Goal: Task Accomplishment & Management: Manage account settings

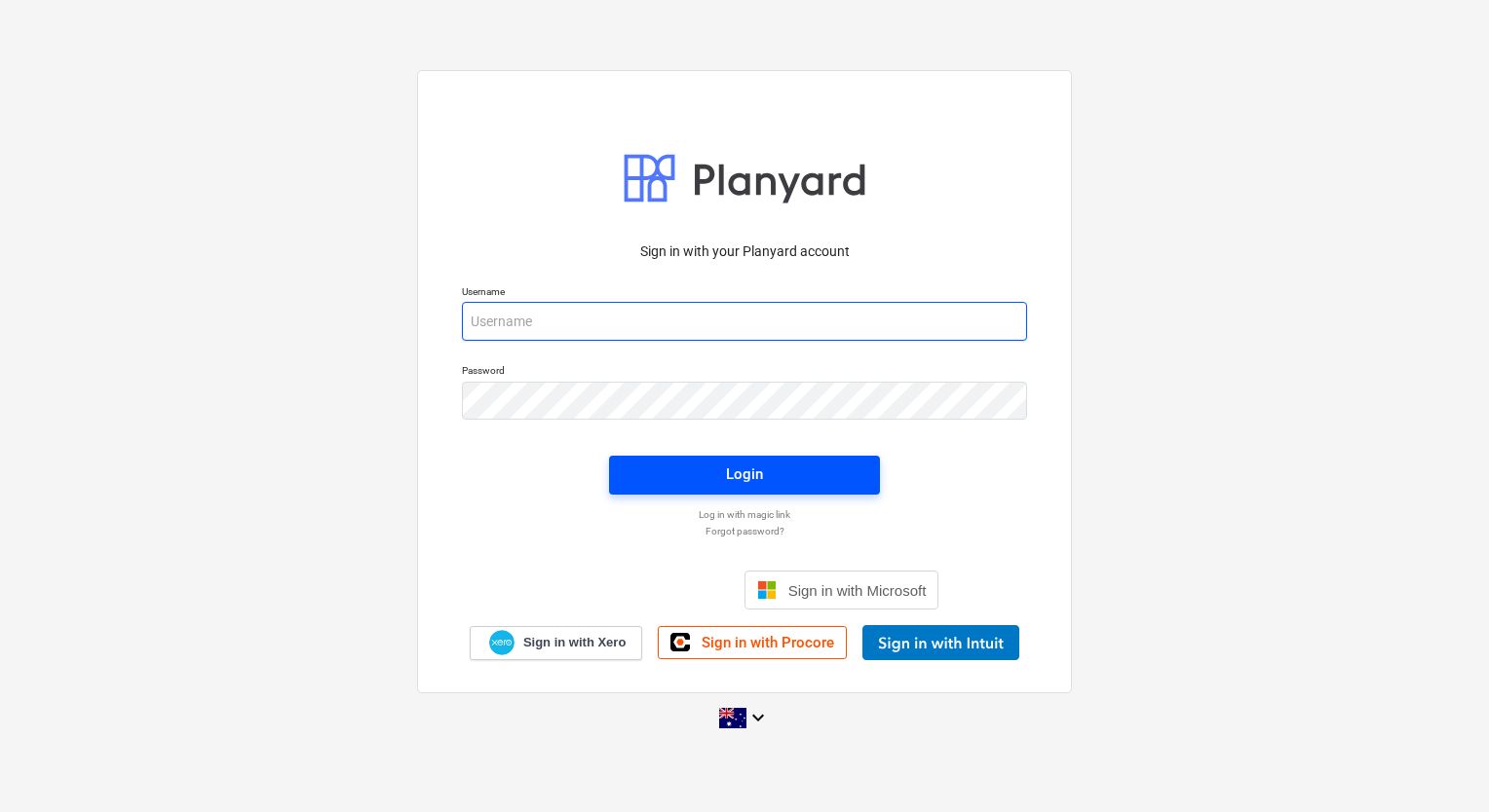
type input "[EMAIL_ADDRESS][DOMAIN_NAME]"
click at [683, 471] on span "Login" at bounding box center [744, 475] width 224 height 26
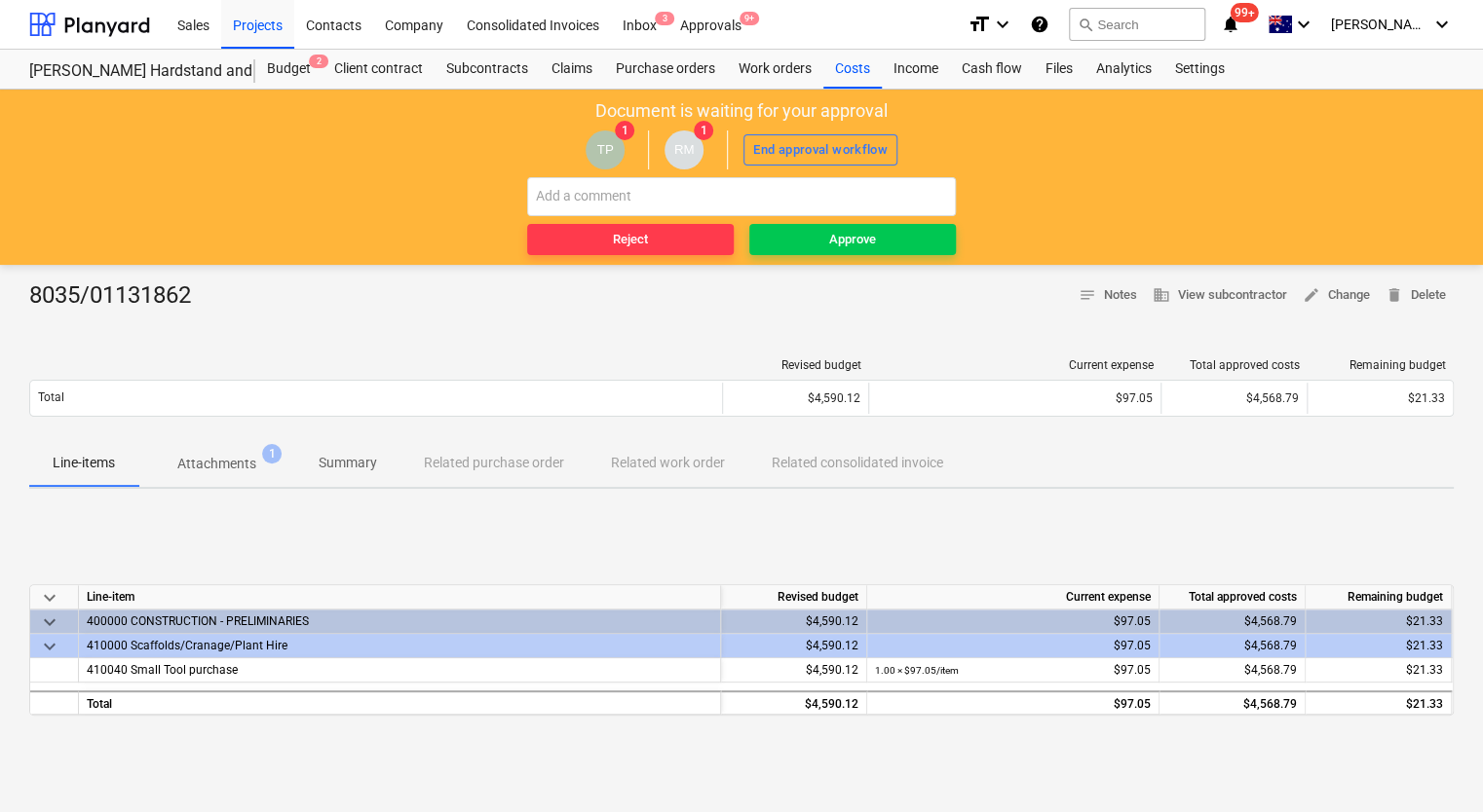
click at [261, 643] on div "410000 Scaffolds/Cranage/Plant Hire" at bounding box center [399, 646] width 625 height 24
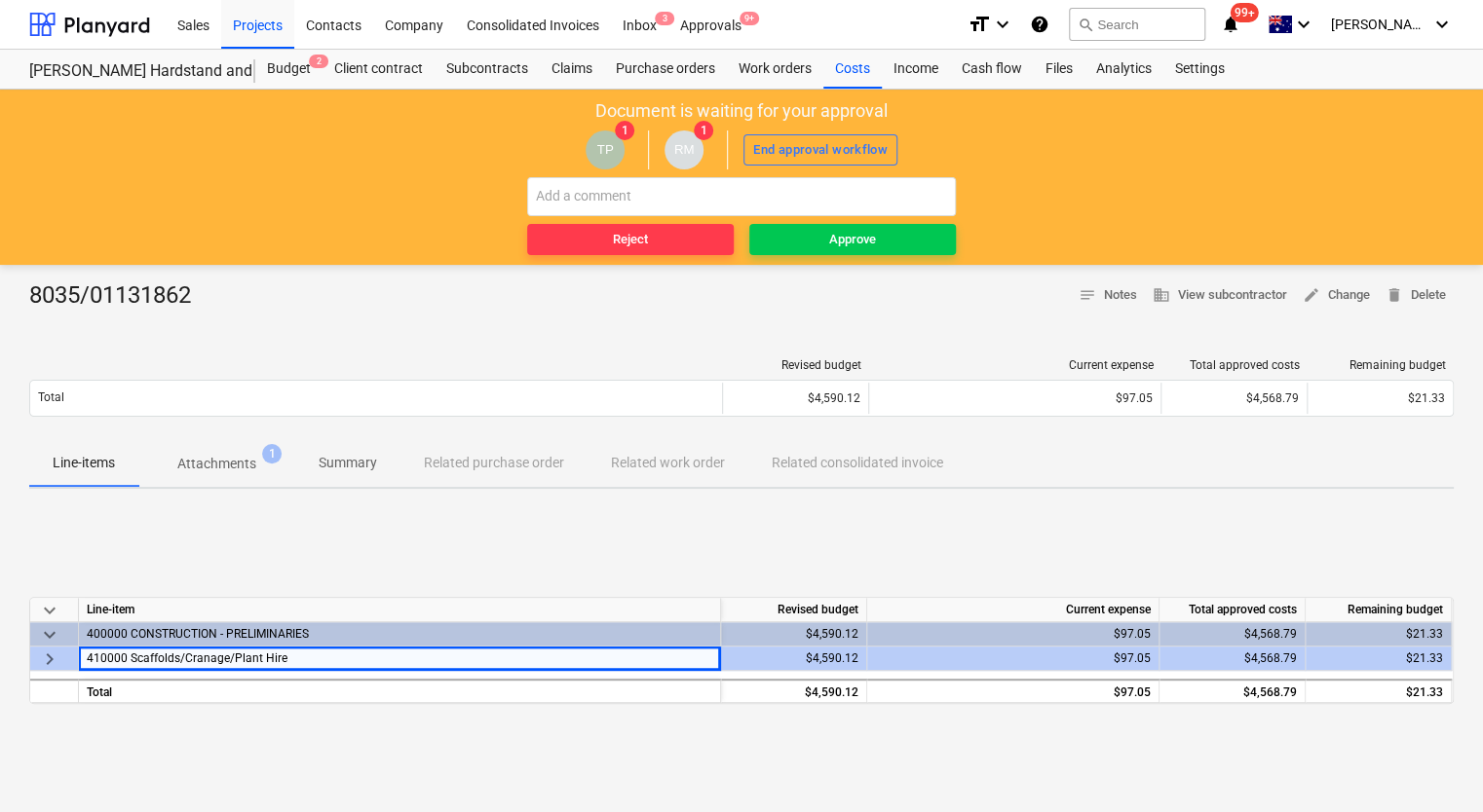
click at [239, 455] on p "Attachments" at bounding box center [216, 464] width 79 height 21
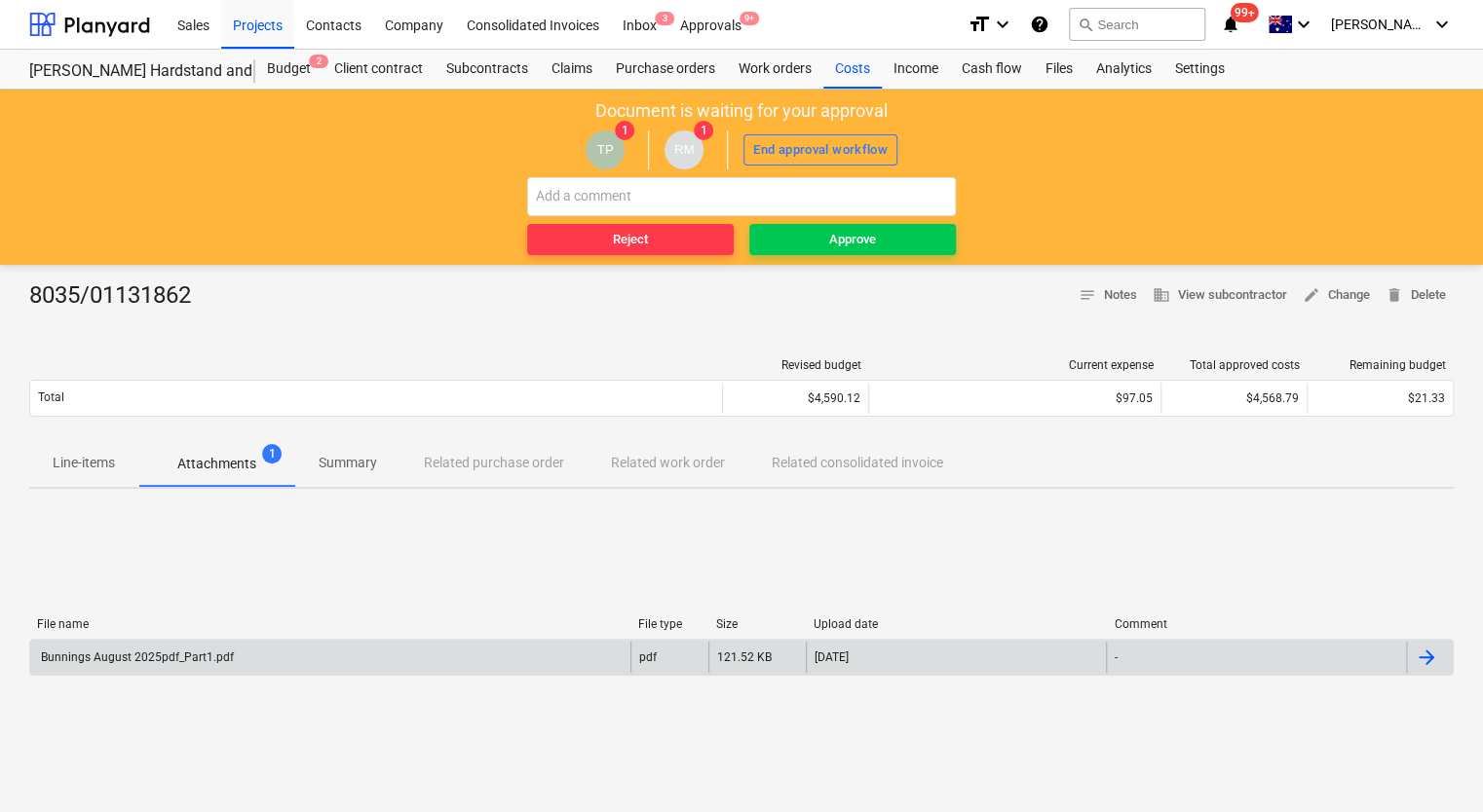
click at [190, 657] on div "Bunnings August 2025pdf_Part1.pdf" at bounding box center [136, 658] width 196 height 14
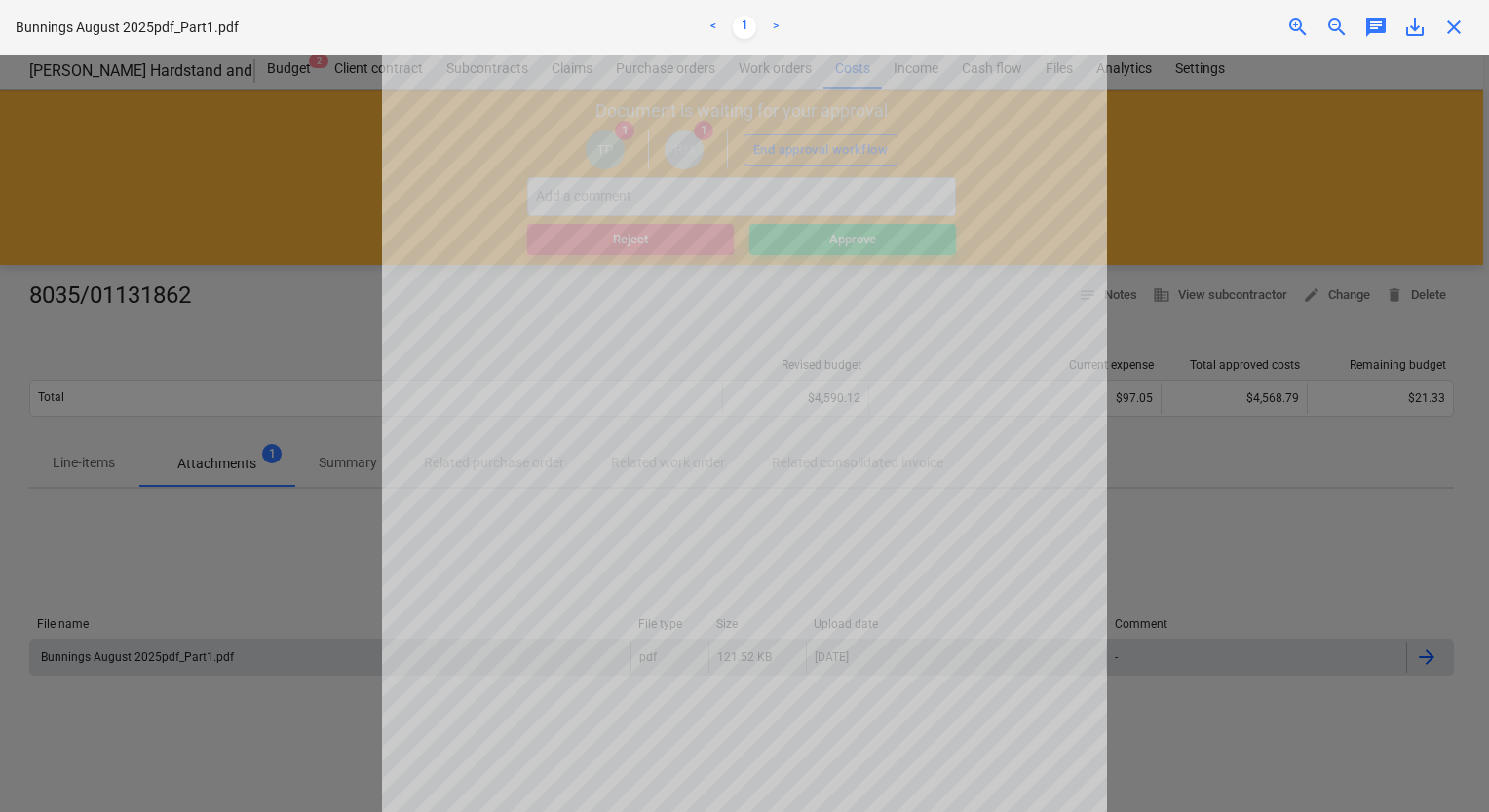
click at [1270, 500] on div at bounding box center [744, 433] width 1489 height 758
click at [1449, 27] on span "close" at bounding box center [1454, 28] width 24 height 24
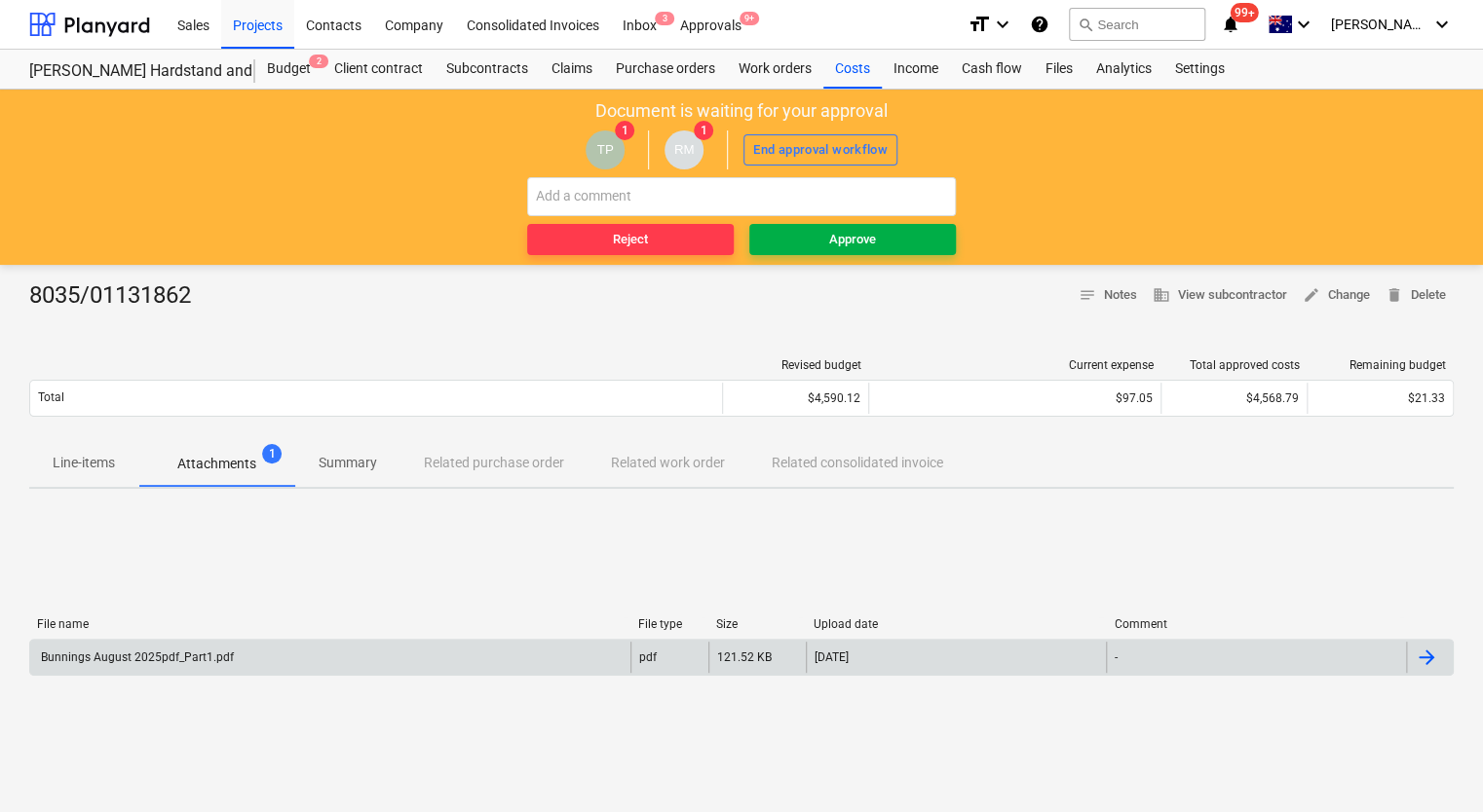
click at [892, 244] on span "Approve" at bounding box center [853, 240] width 191 height 23
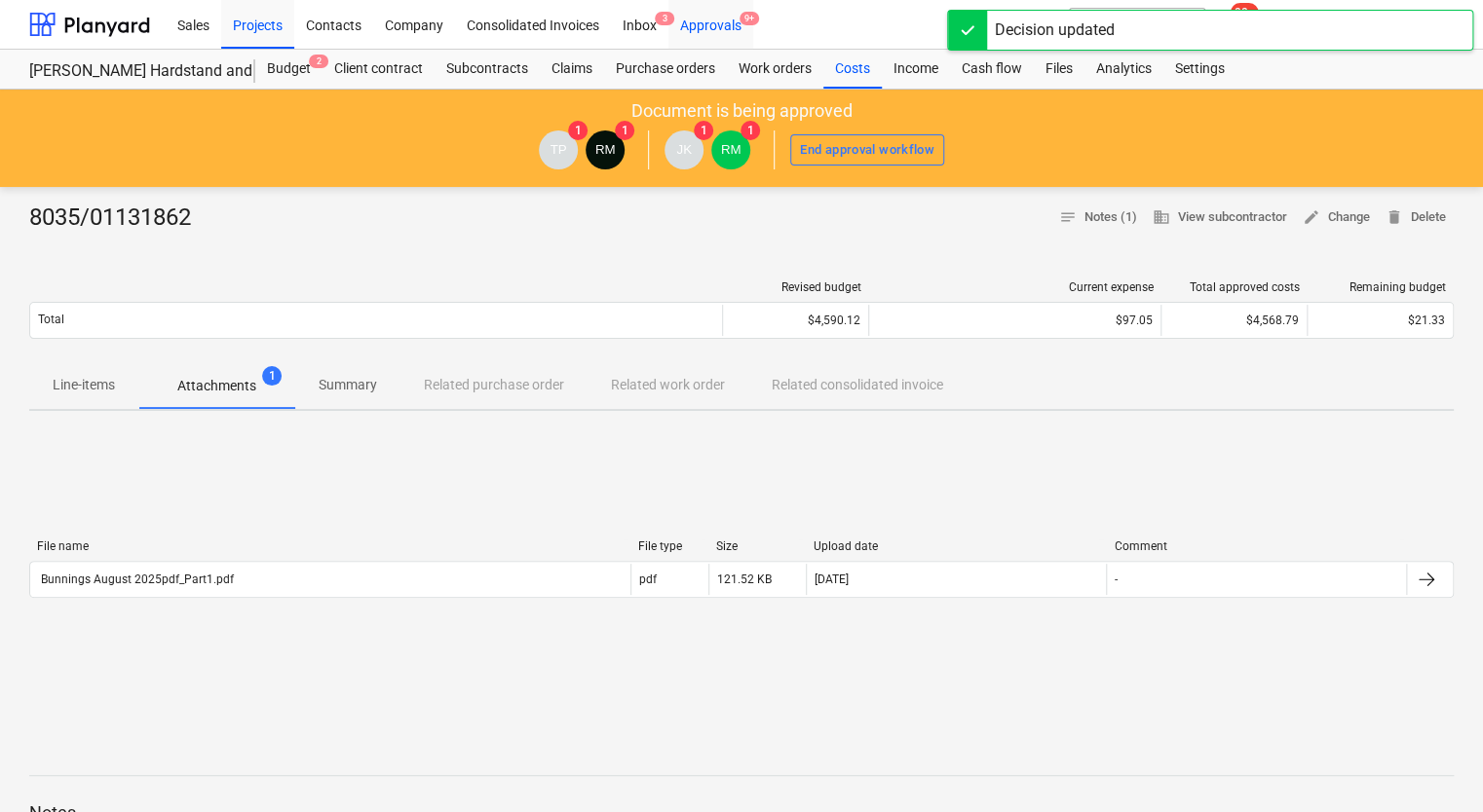
drag, startPoint x: 710, startPoint y: 17, endPoint x: 709, endPoint y: 31, distance: 14.0
click at [710, 18] on div "Approvals 9+" at bounding box center [711, 24] width 85 height 50
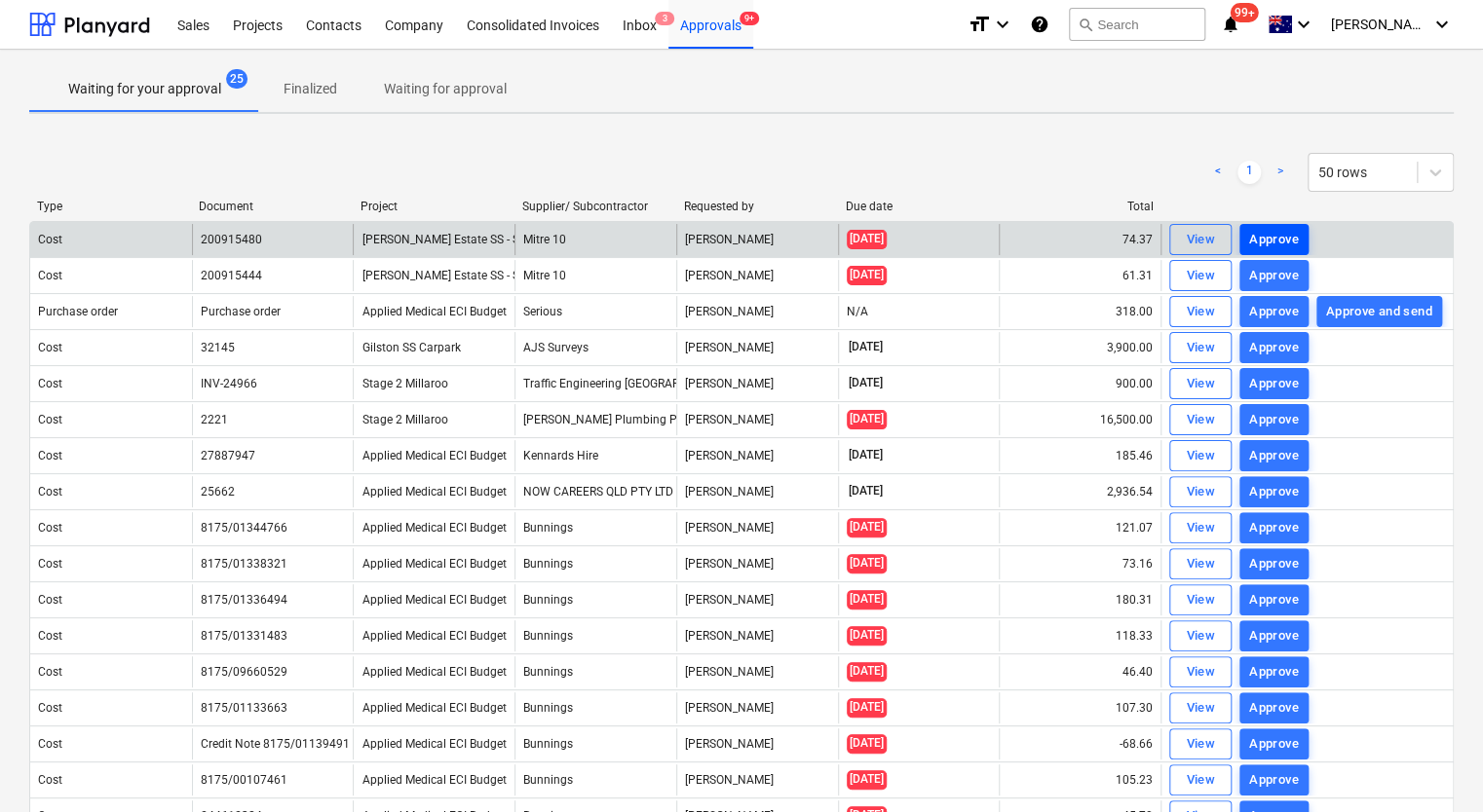
click at [1257, 235] on div "Approve" at bounding box center [1274, 240] width 50 height 23
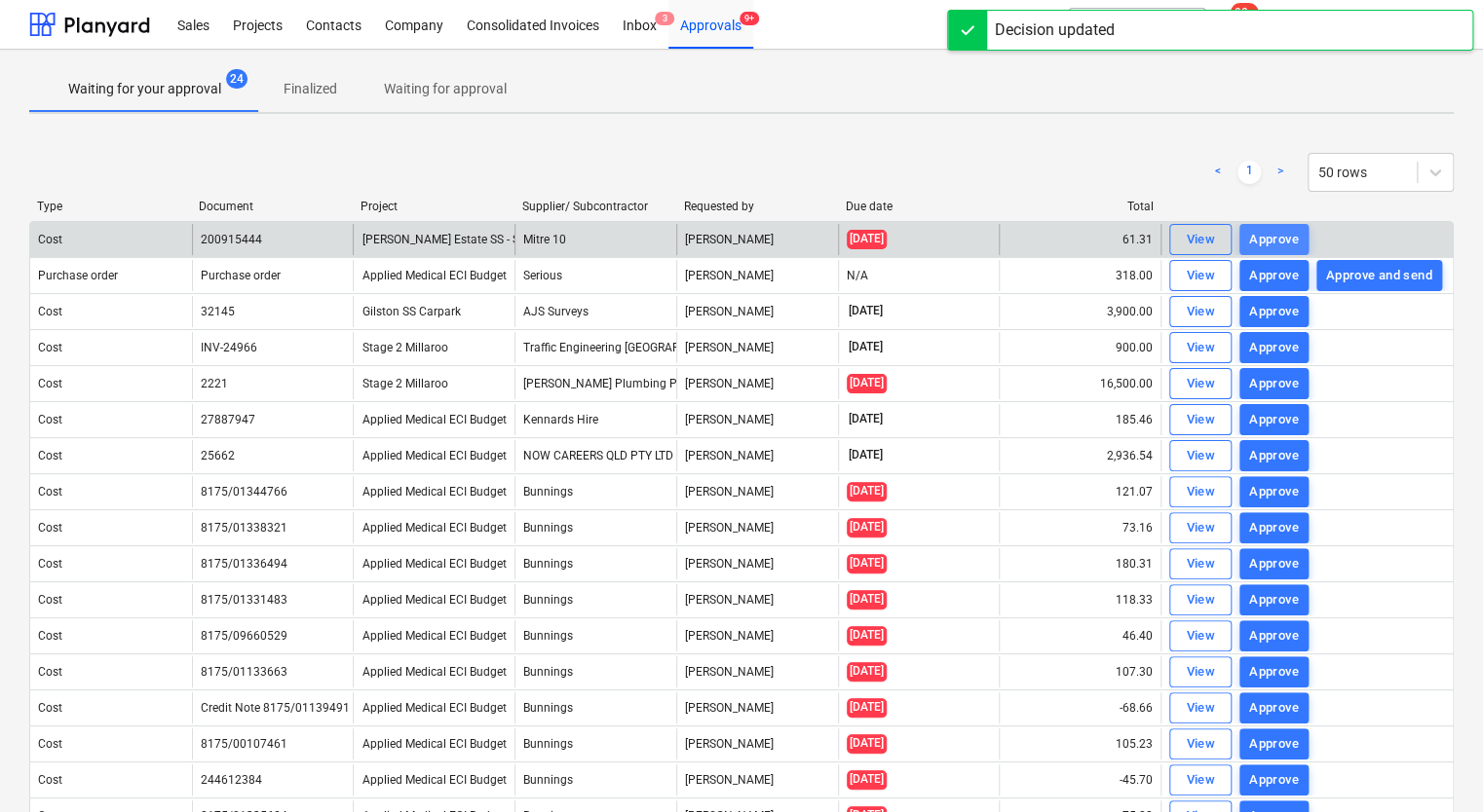
click at [1283, 227] on button "Approve" at bounding box center [1274, 240] width 69 height 31
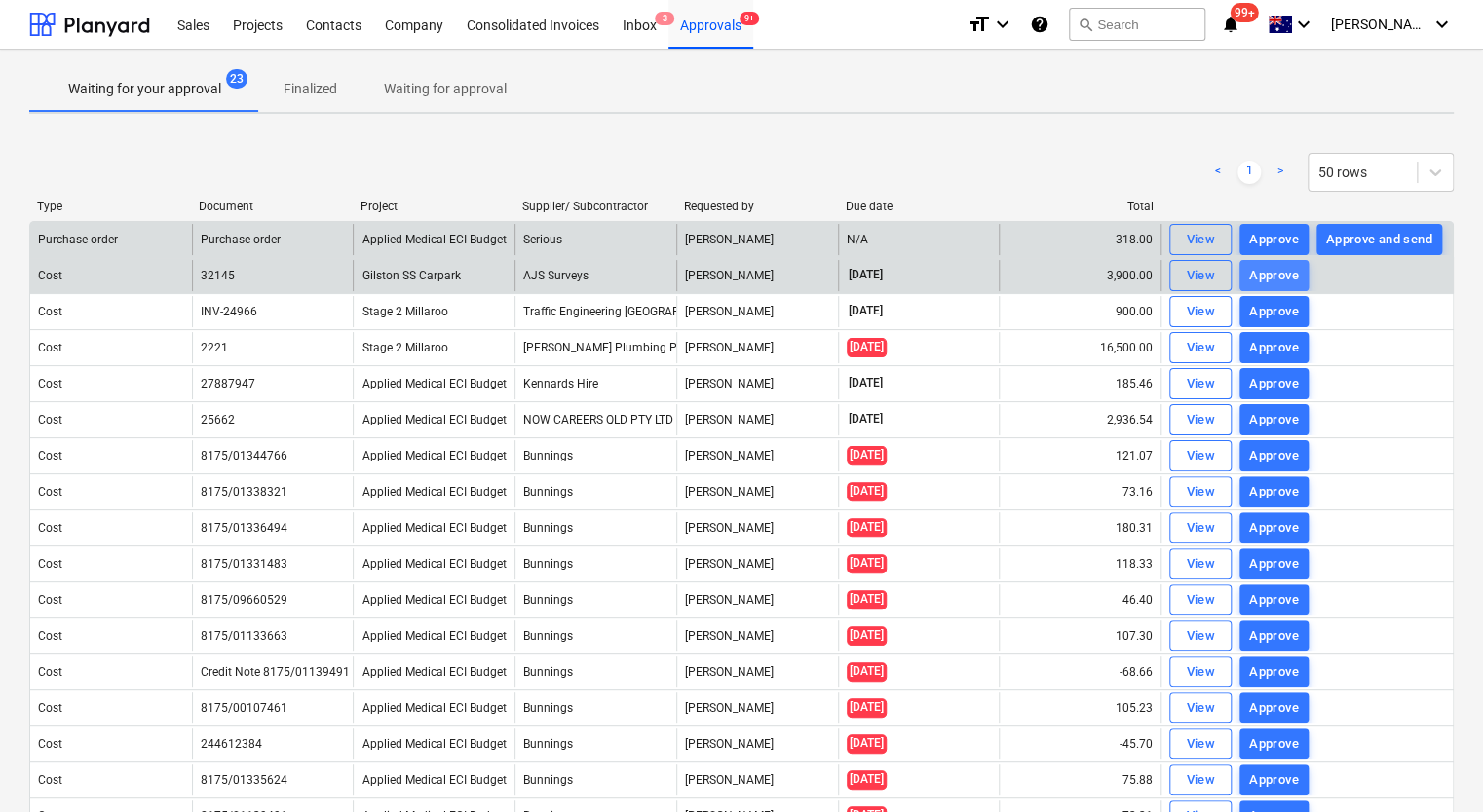
click at [1274, 275] on div "Approve" at bounding box center [1274, 275] width 50 height 23
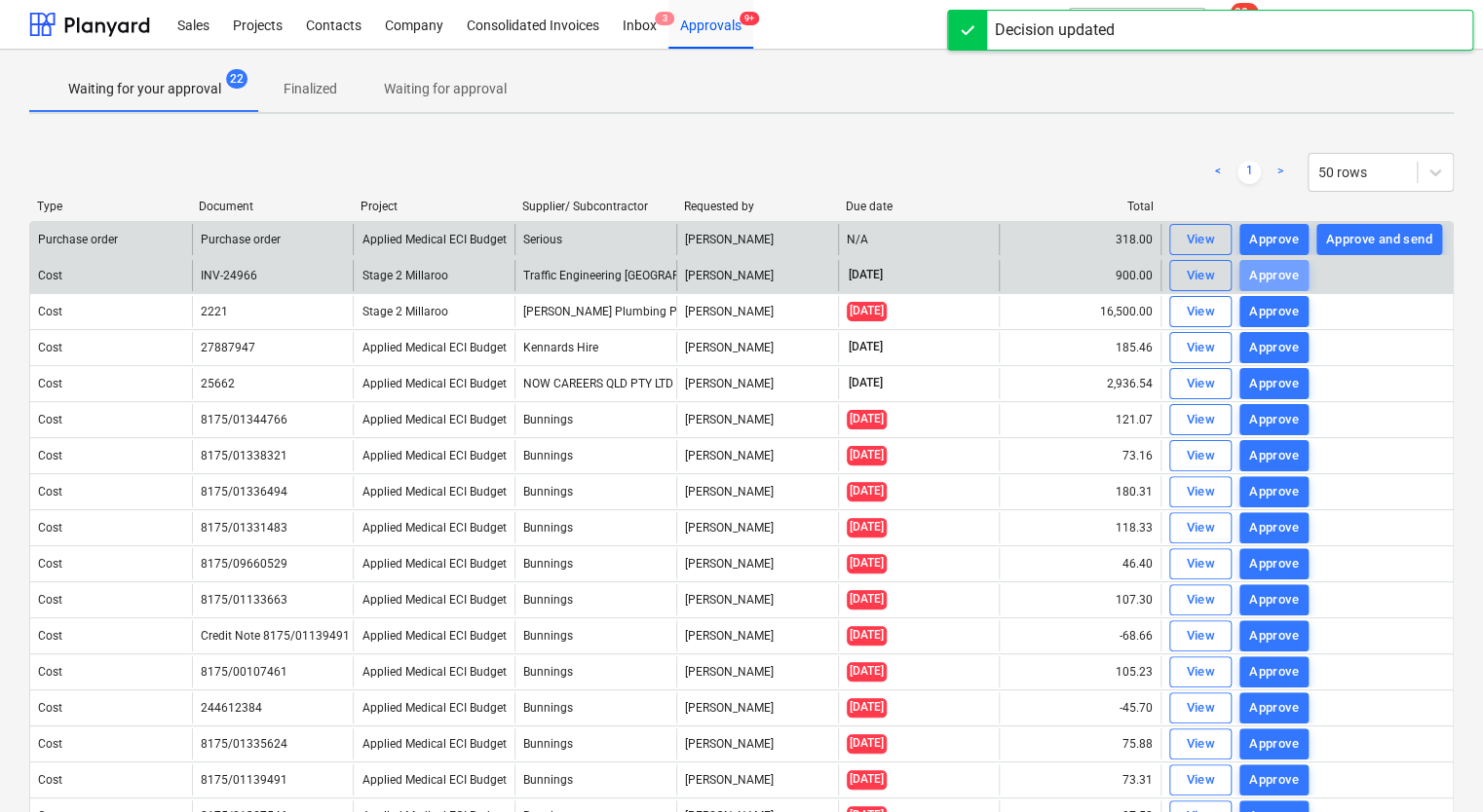
click at [1274, 275] on div "Approve" at bounding box center [1274, 275] width 50 height 23
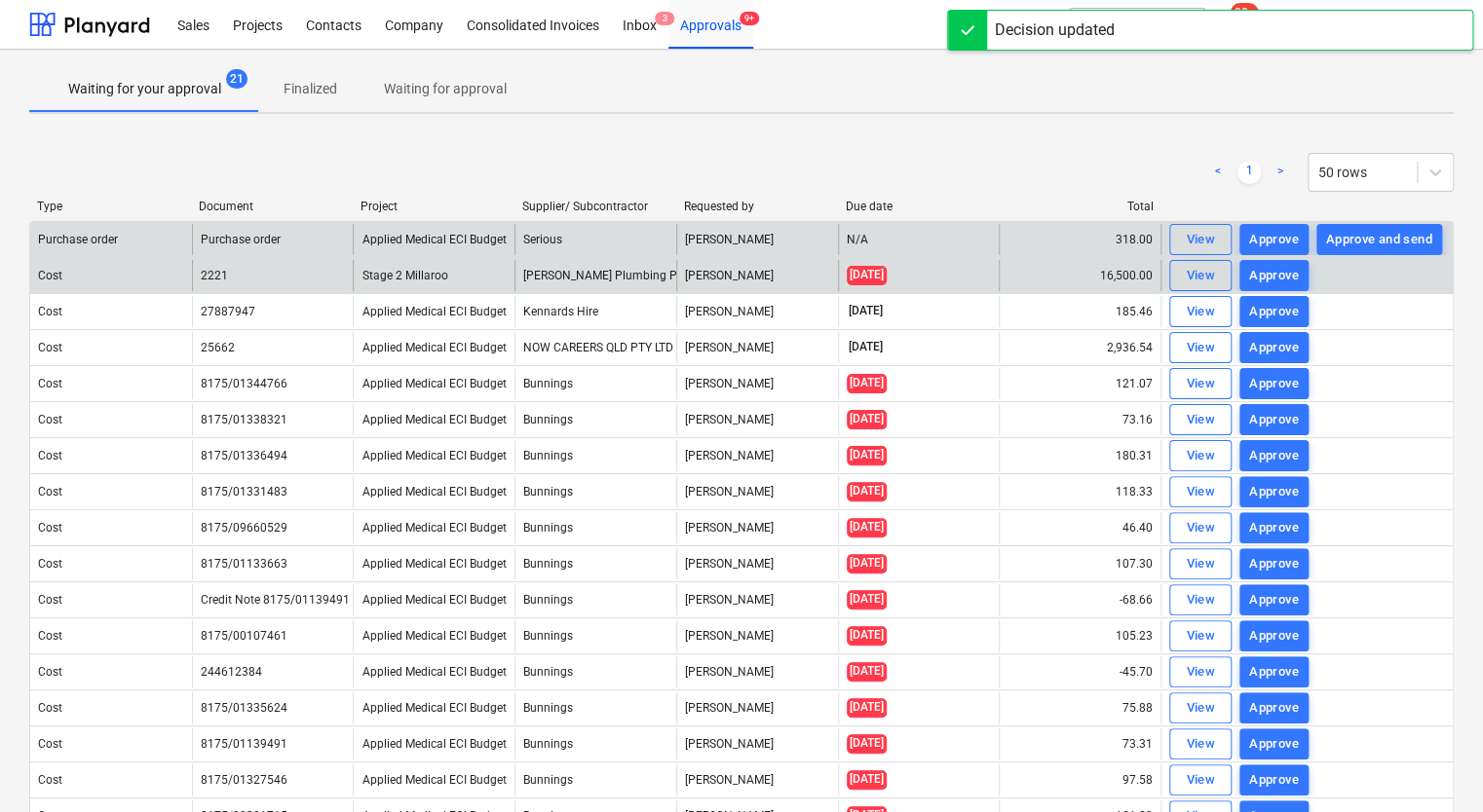
click at [1274, 275] on div "Approve" at bounding box center [1274, 275] width 50 height 23
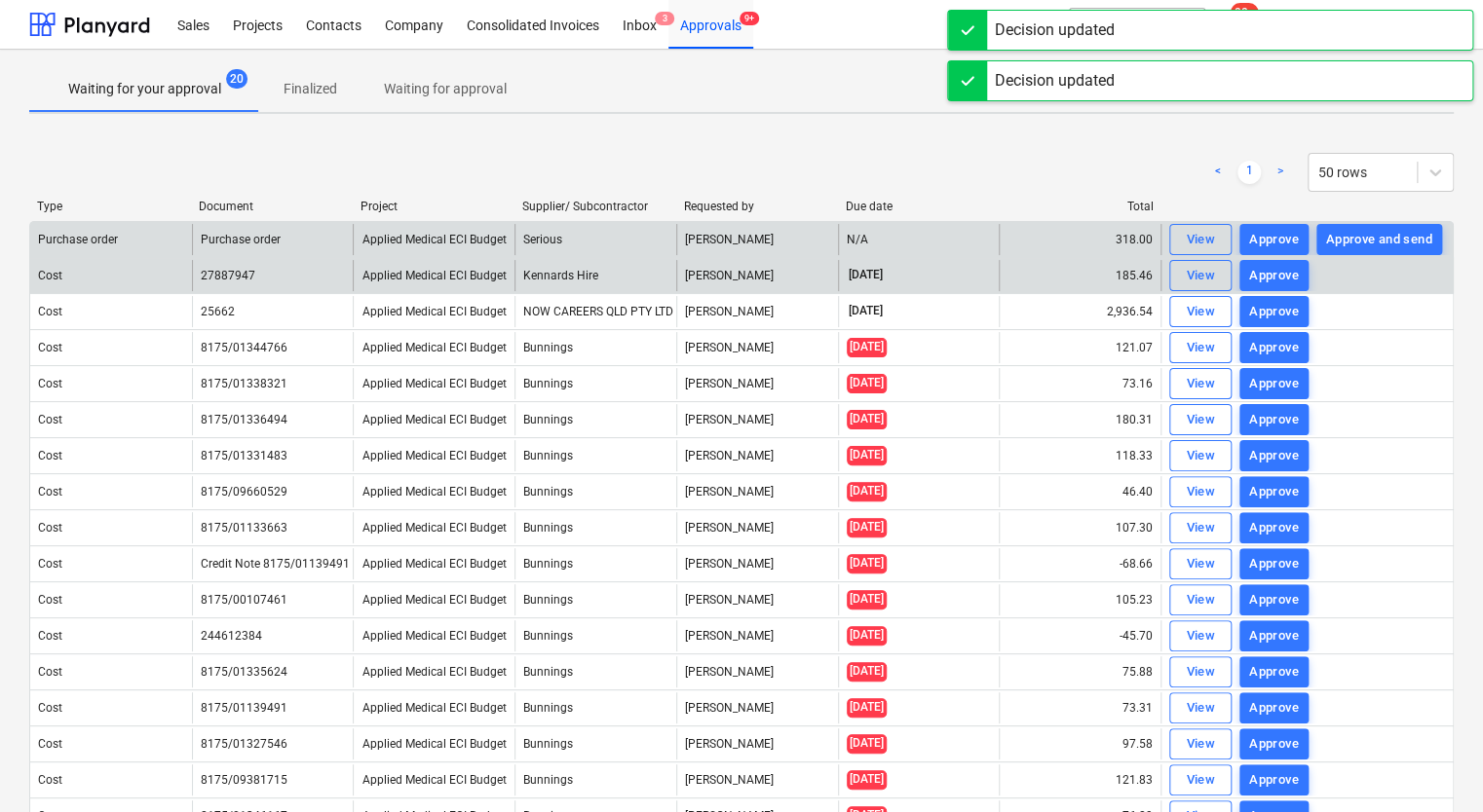
click at [1274, 275] on div "Approve" at bounding box center [1274, 275] width 50 height 23
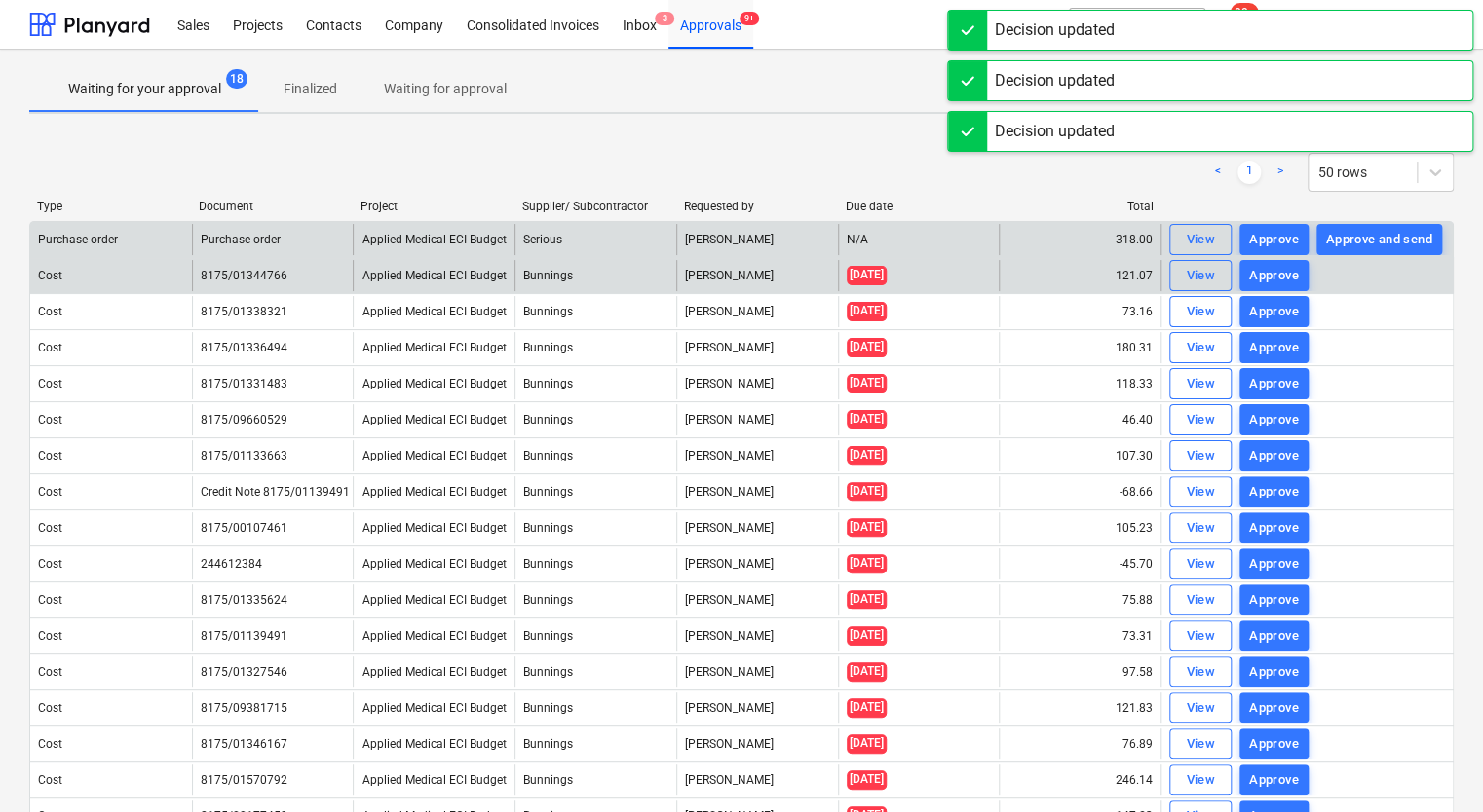
click at [1274, 275] on div "Approve" at bounding box center [1274, 275] width 50 height 23
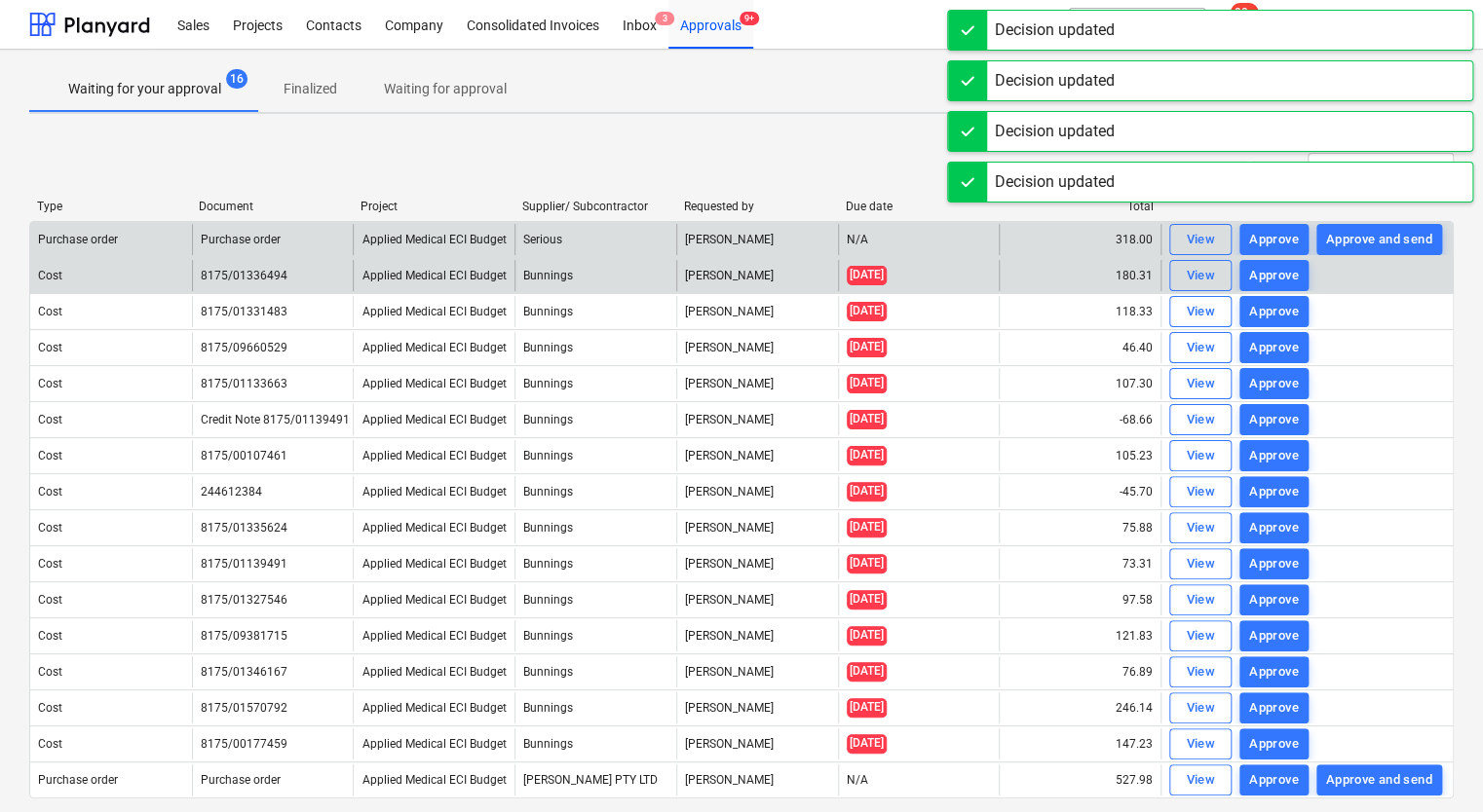
click at [1274, 275] on div "Approve" at bounding box center [1274, 275] width 50 height 23
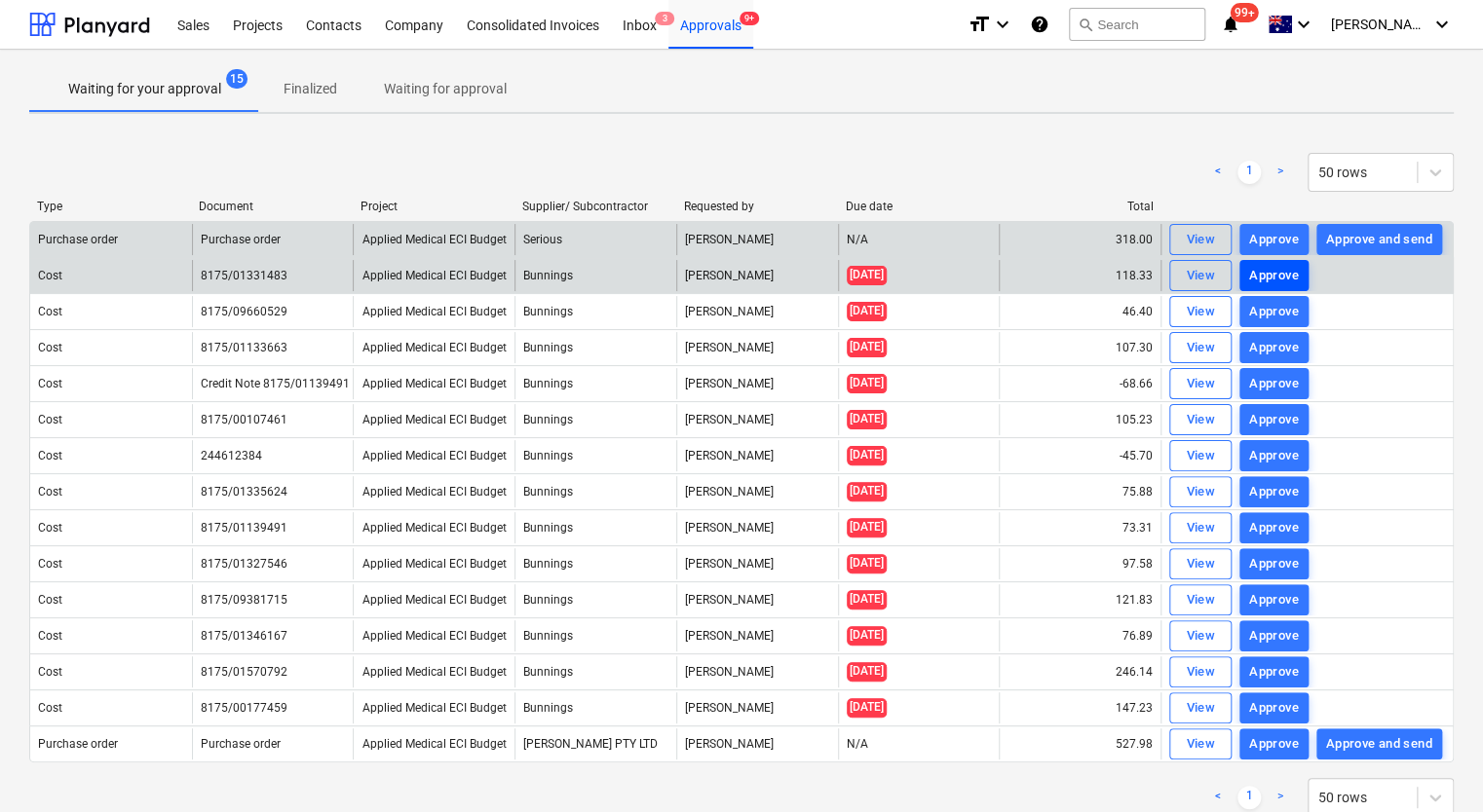
click at [1263, 277] on div "Approve" at bounding box center [1274, 275] width 50 height 23
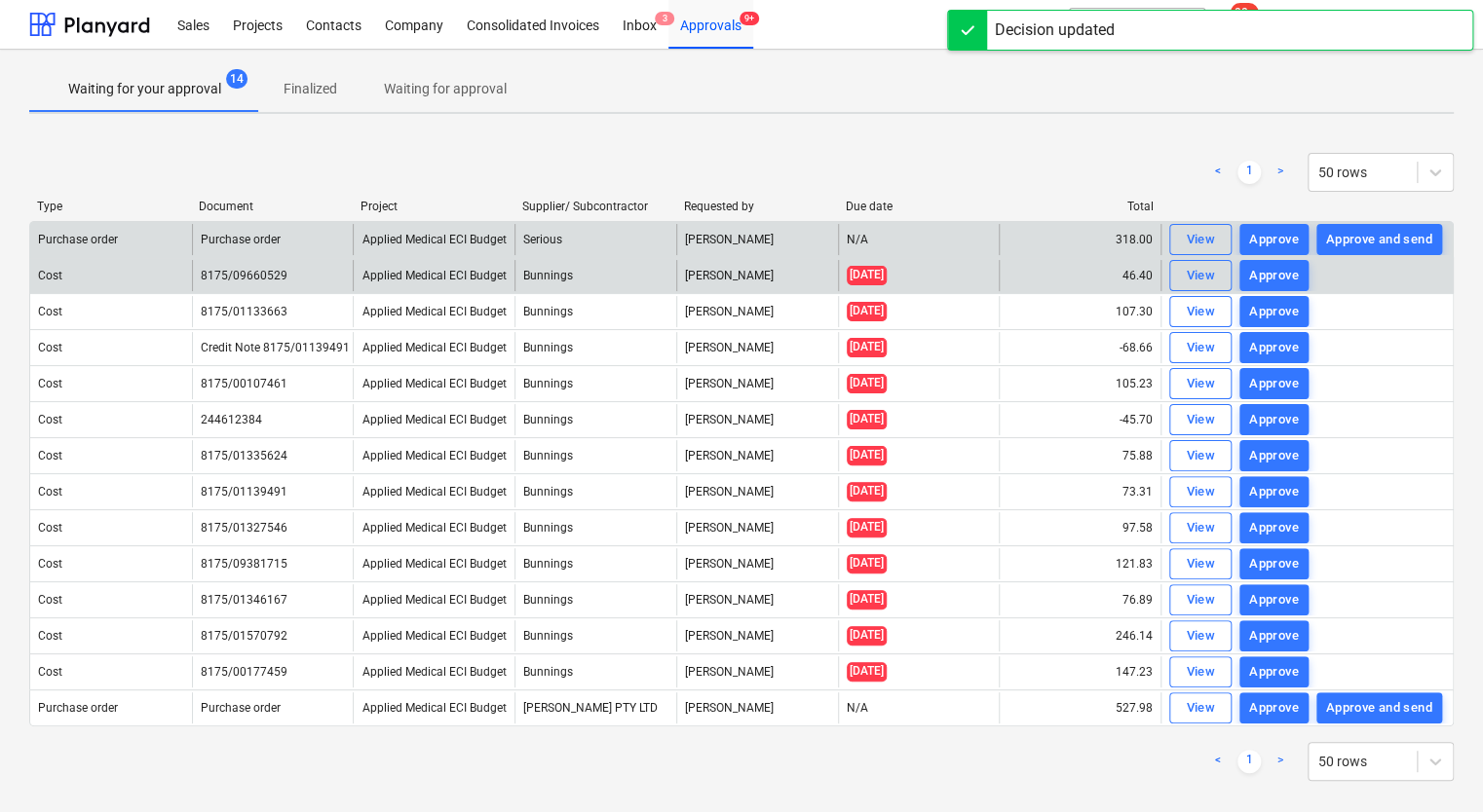
click at [1263, 277] on div "Approve" at bounding box center [1274, 275] width 50 height 23
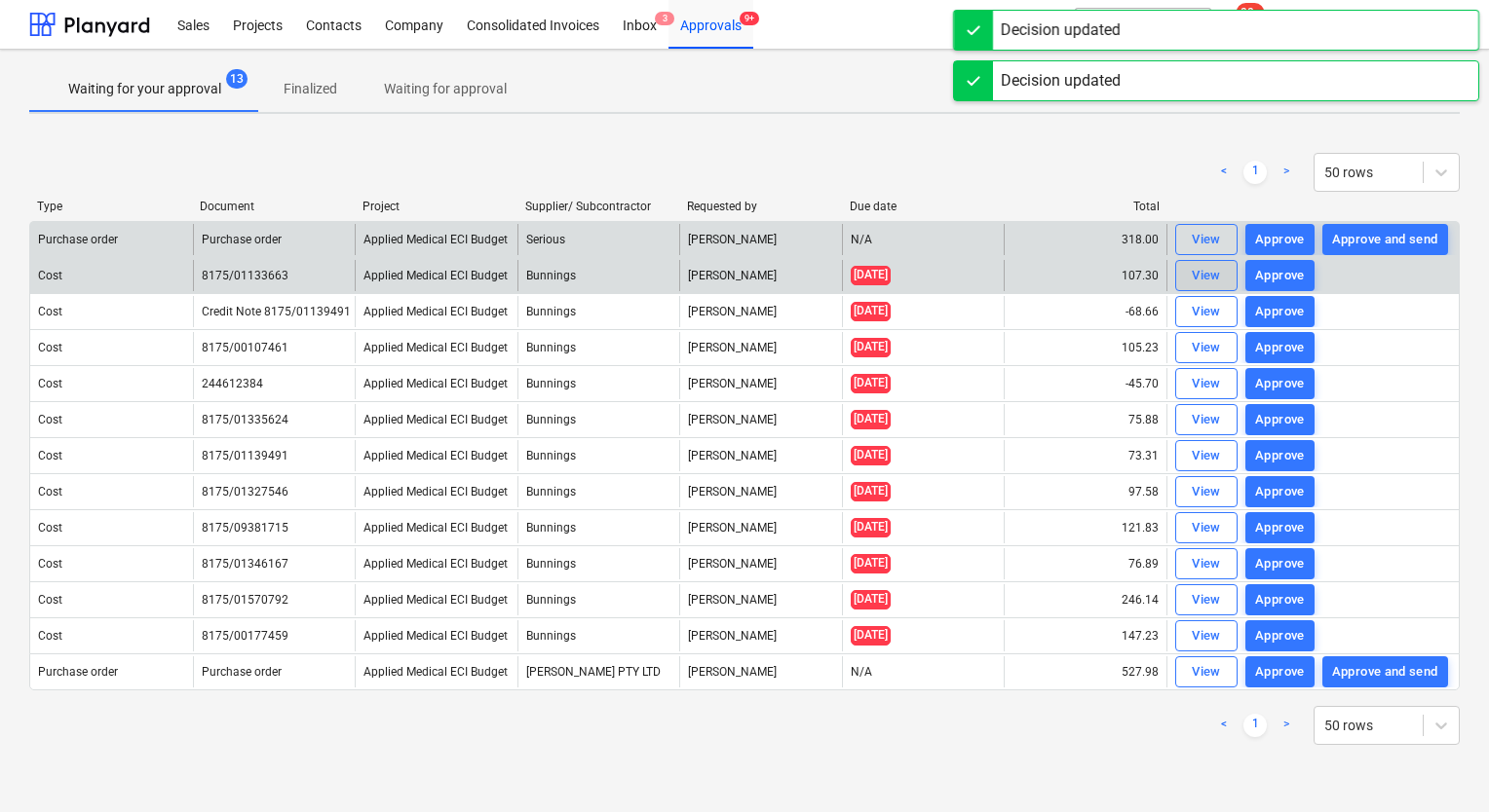
click at [1207, 271] on div "View" at bounding box center [1207, 275] width 30 height 23
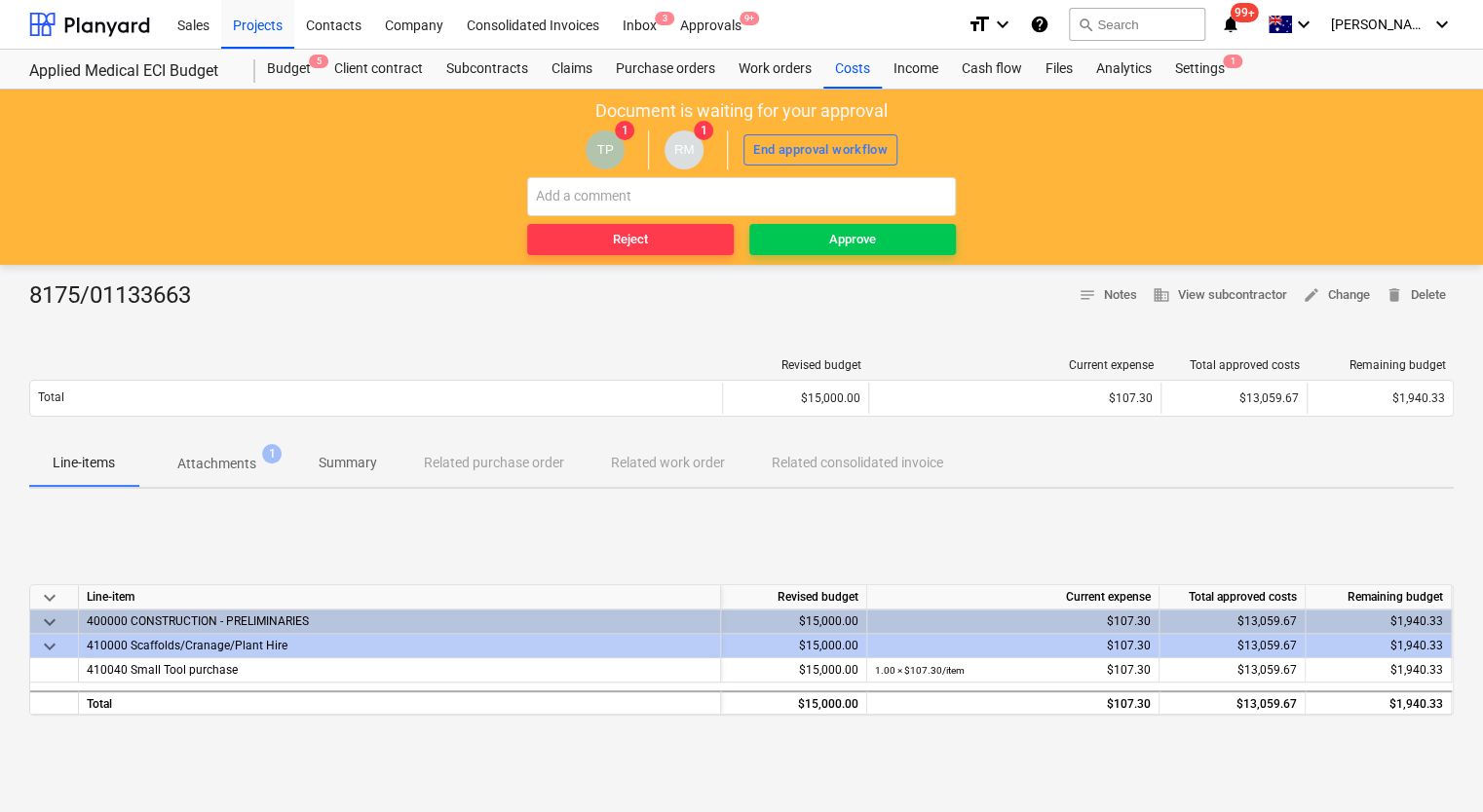
click at [199, 466] on p "Attachments" at bounding box center [216, 464] width 79 height 21
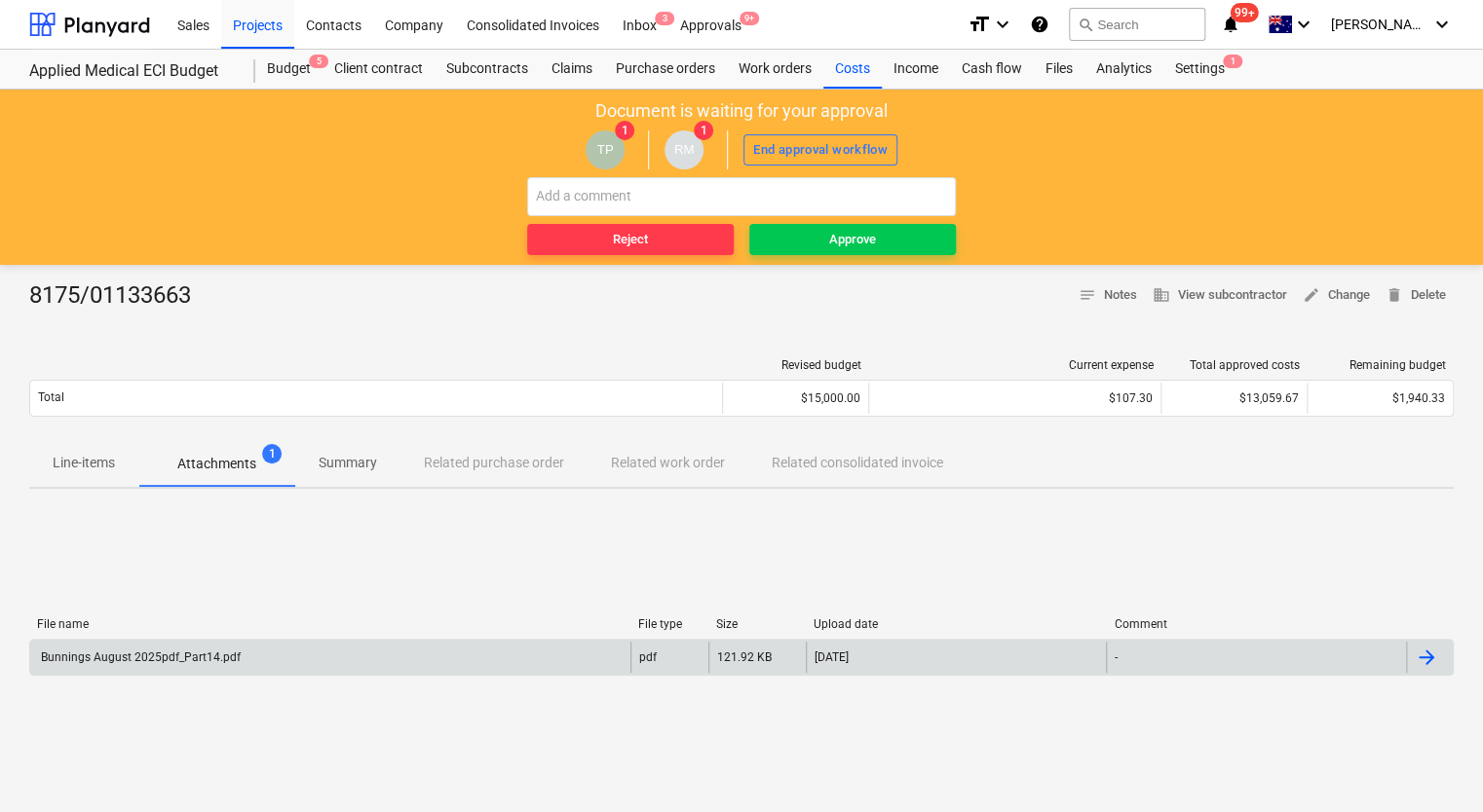
click at [140, 662] on div "Bunnings August 2025pdf_Part14.pdf" at bounding box center [140, 658] width 203 height 14
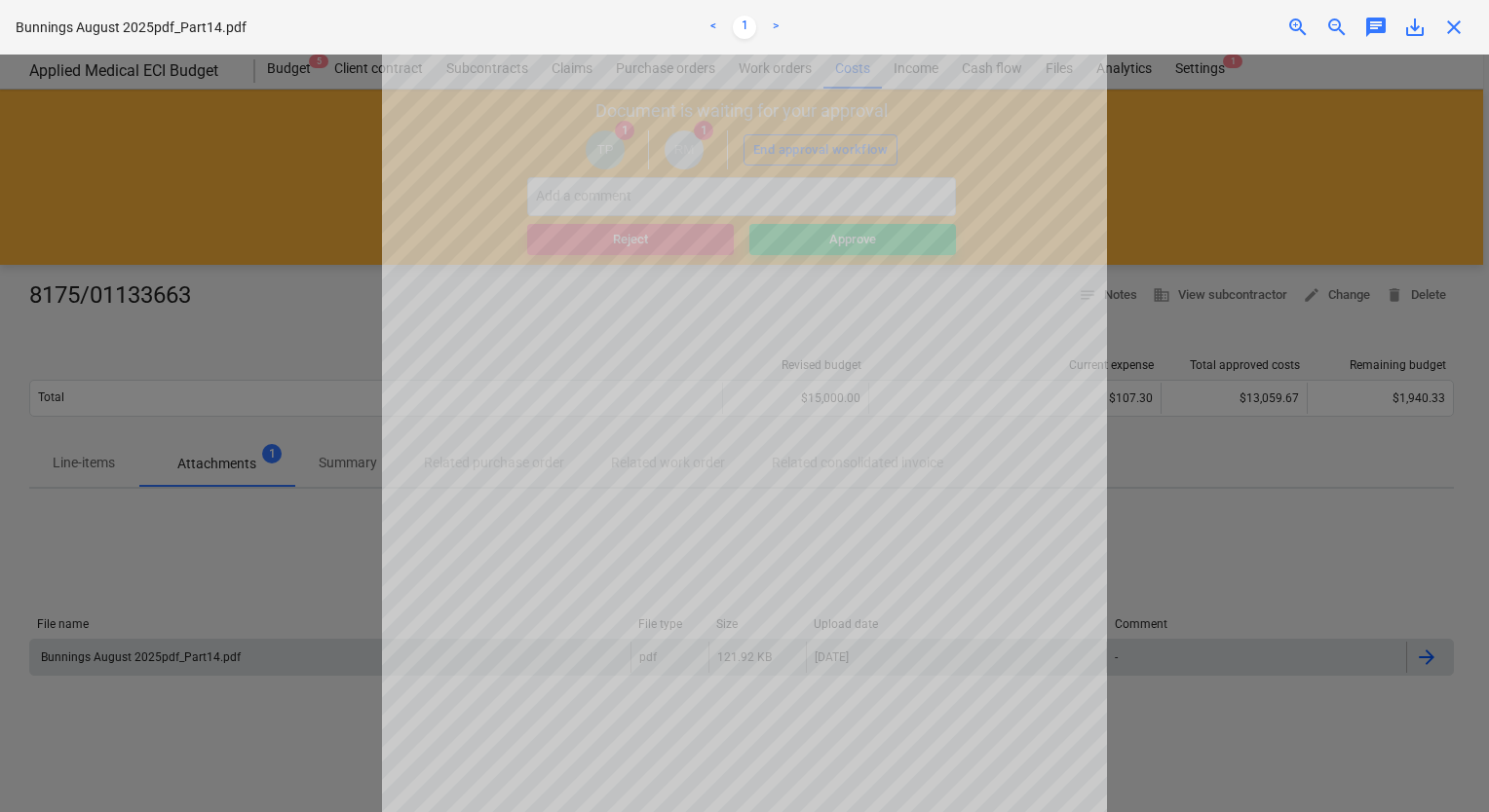
click at [1204, 576] on div at bounding box center [744, 433] width 1489 height 758
click at [252, 324] on div at bounding box center [744, 433] width 1489 height 758
click at [1458, 27] on span "close" at bounding box center [1454, 28] width 24 height 24
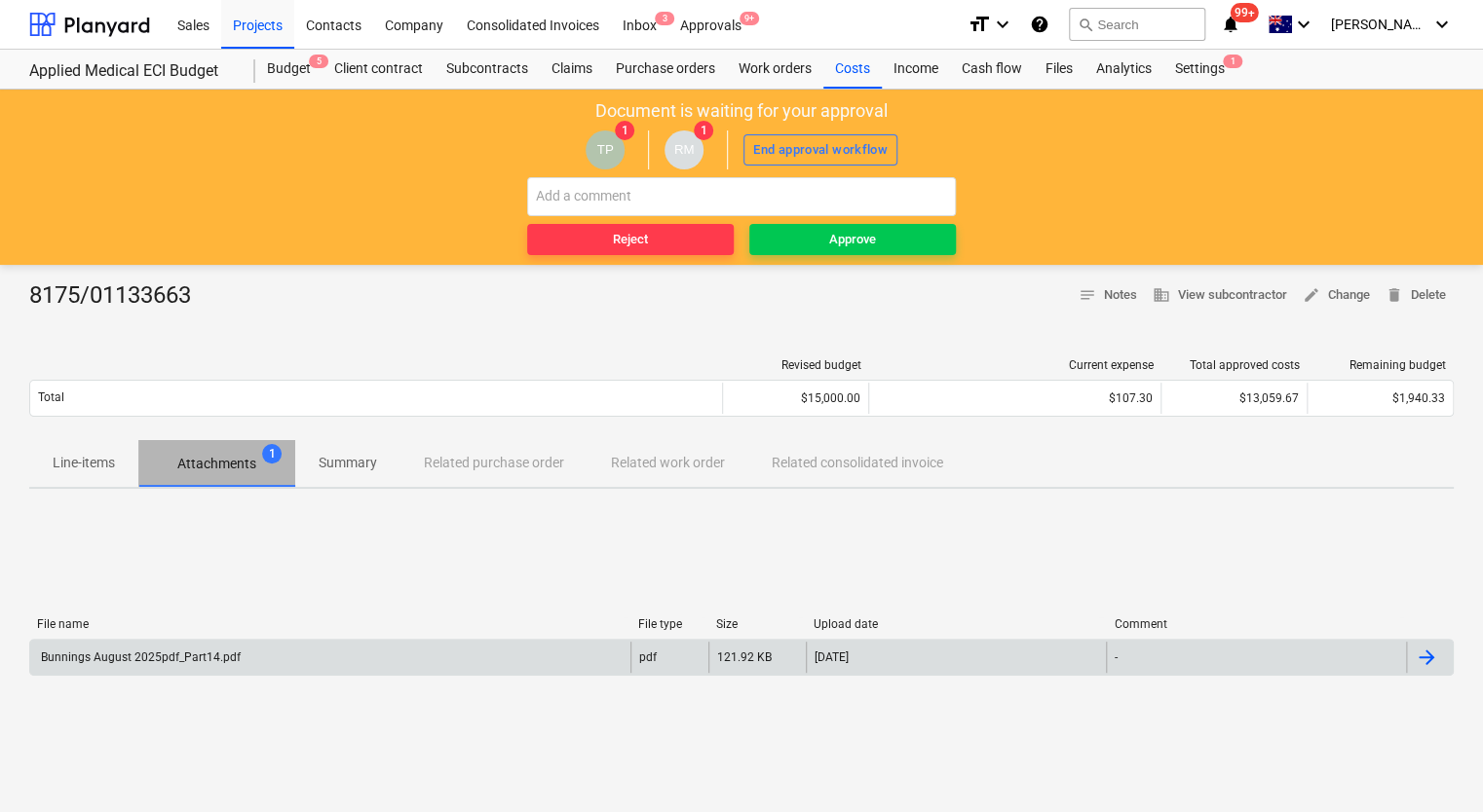
click at [235, 474] on span "Attachments 1" at bounding box center [216, 464] width 156 height 35
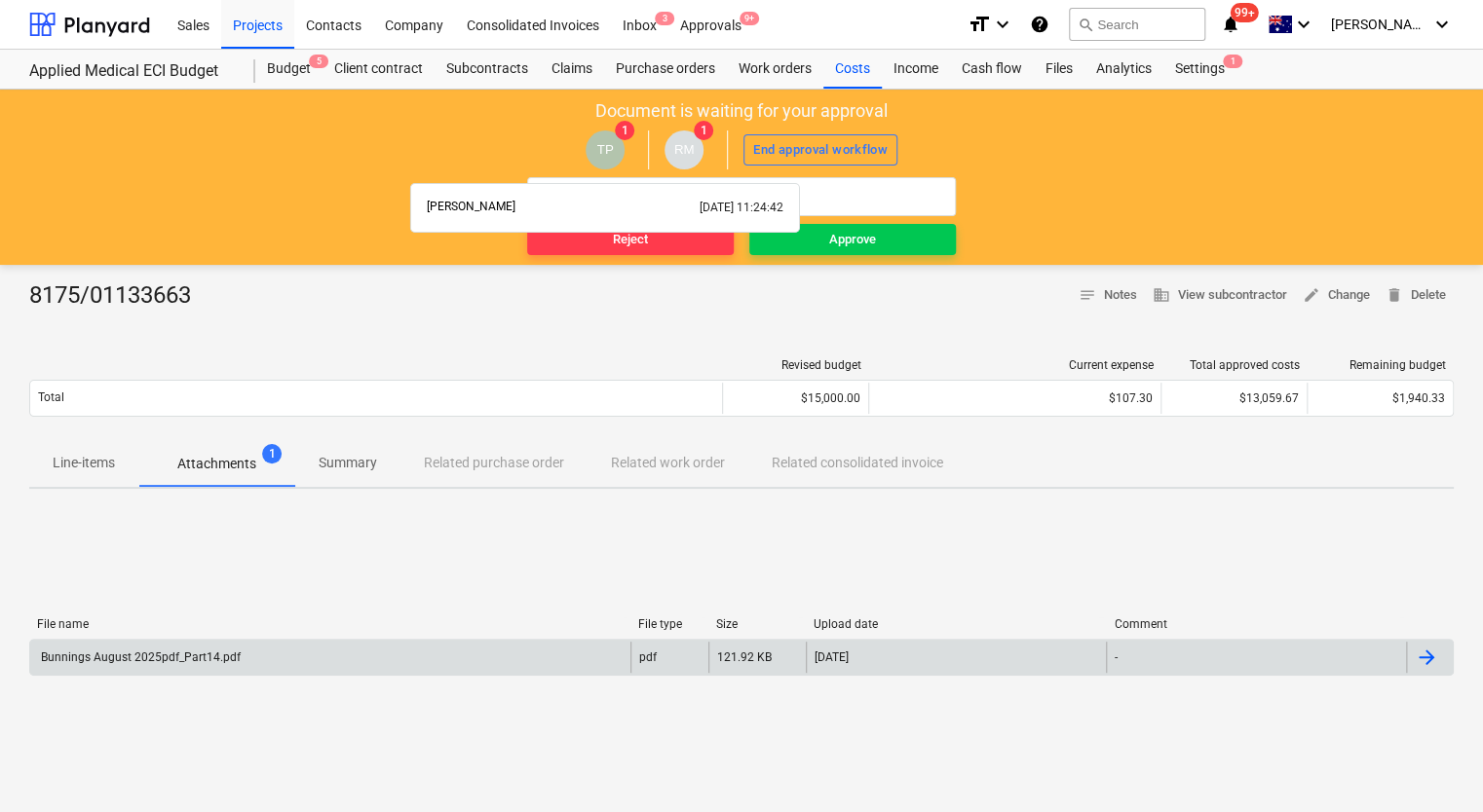
click at [600, 139] on span "TP" at bounding box center [605, 150] width 39 height 39
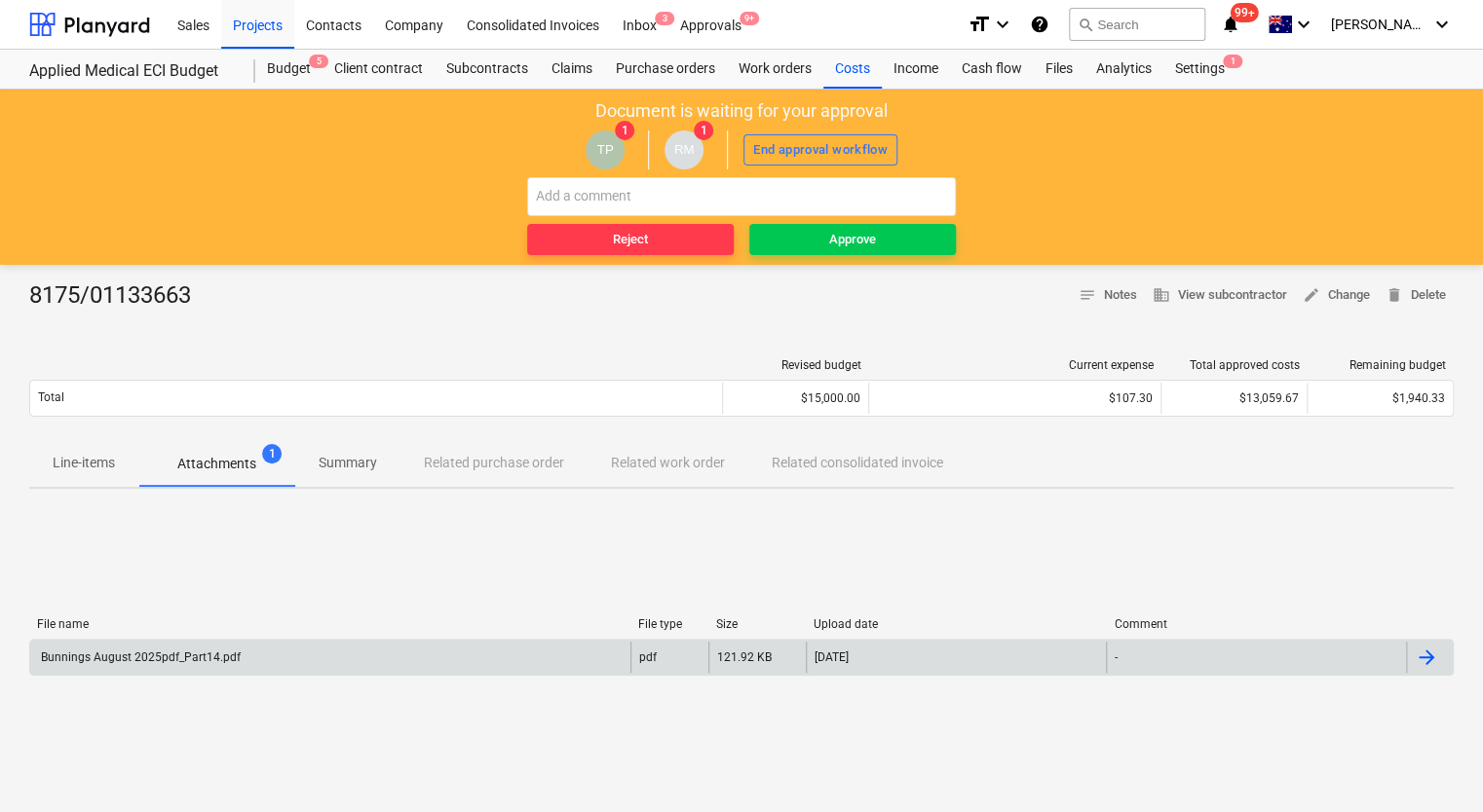
click at [999, 313] on div at bounding box center [742, 319] width 1424 height 16
click at [713, 18] on div "Approvals 9+" at bounding box center [711, 24] width 85 height 50
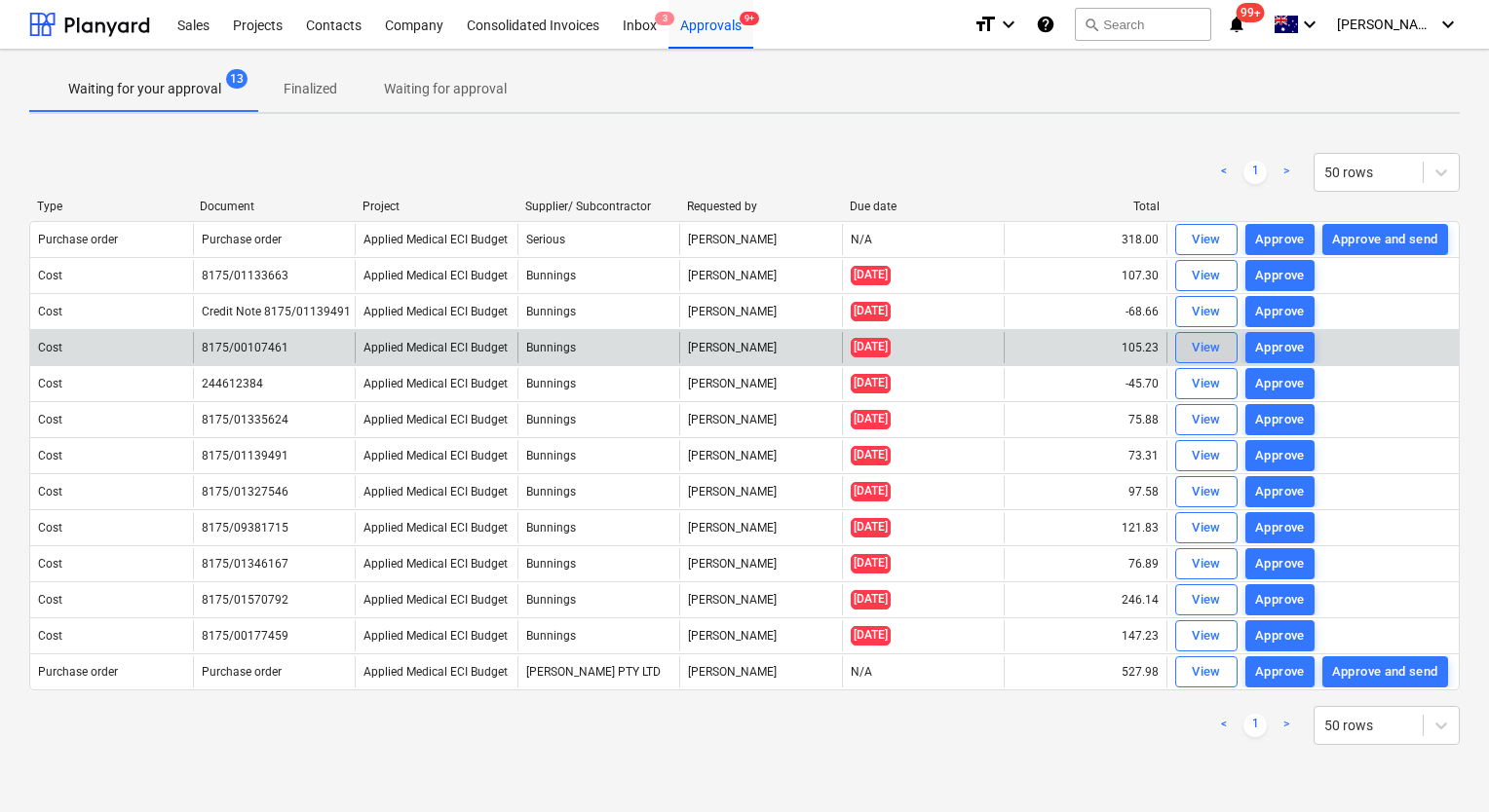
click at [1212, 343] on div "View" at bounding box center [1207, 348] width 30 height 23
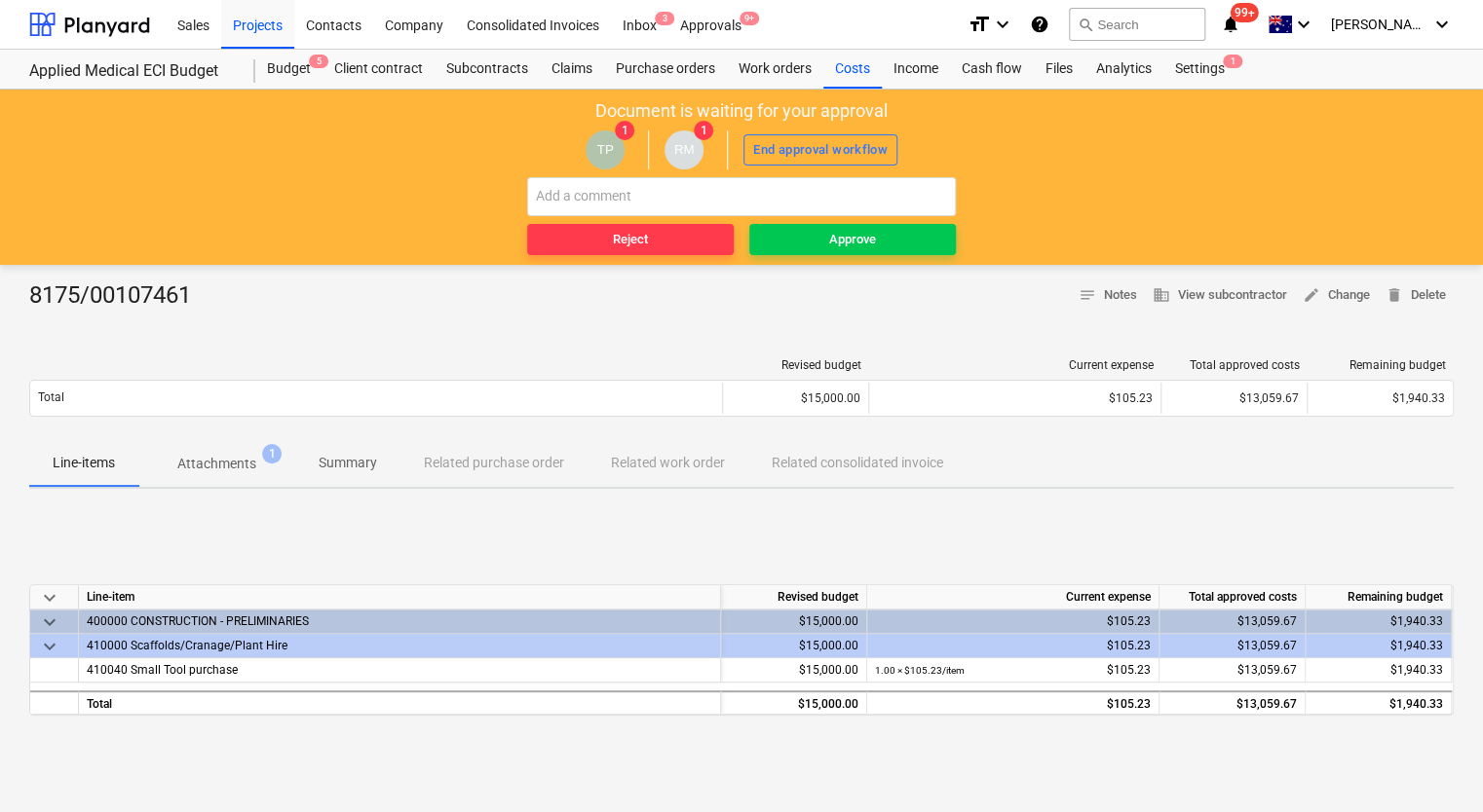
click at [228, 456] on p "Attachments" at bounding box center [216, 464] width 79 height 21
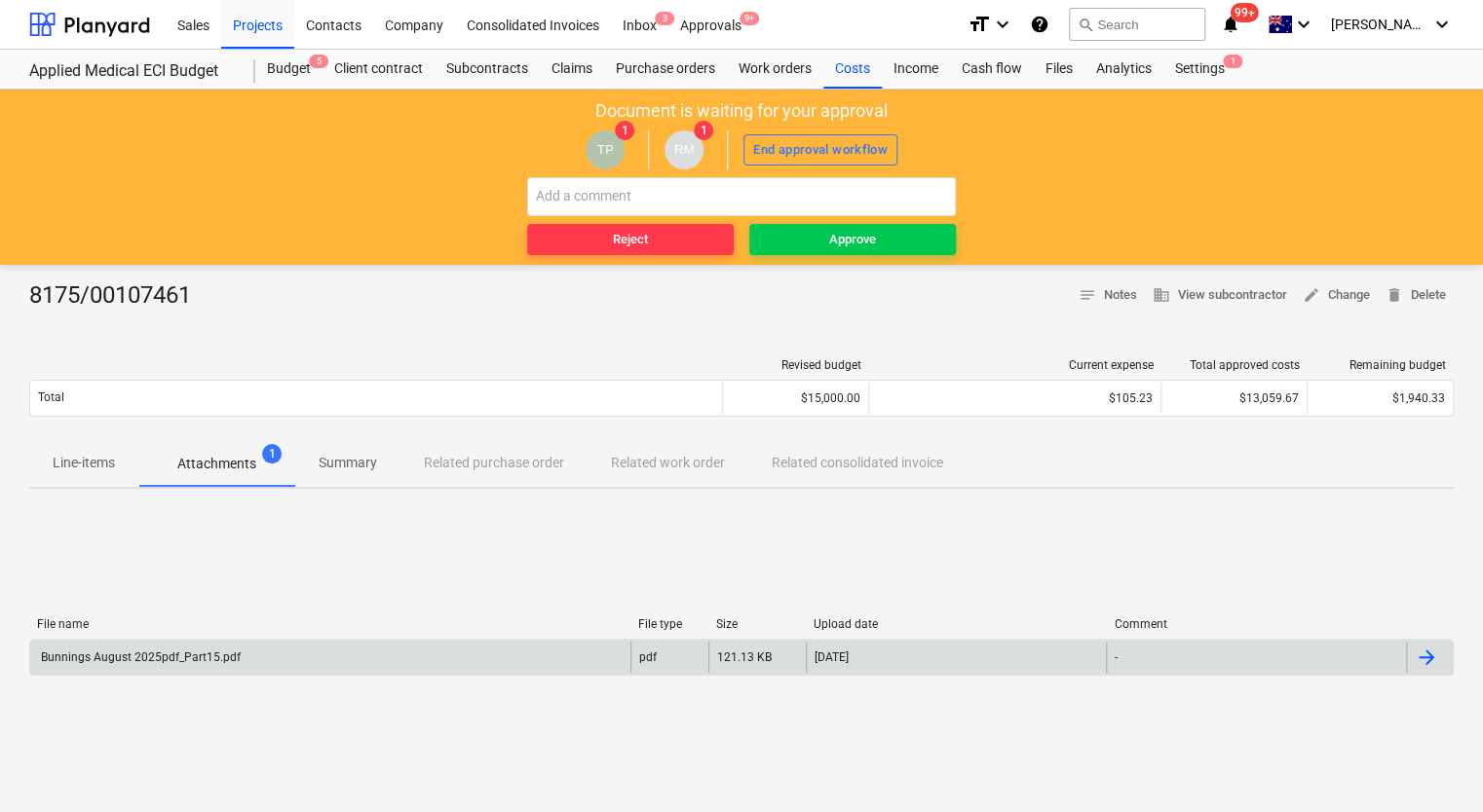
click at [181, 663] on div "Bunnings August 2025pdf_Part15.pdf" at bounding box center [140, 658] width 203 height 14
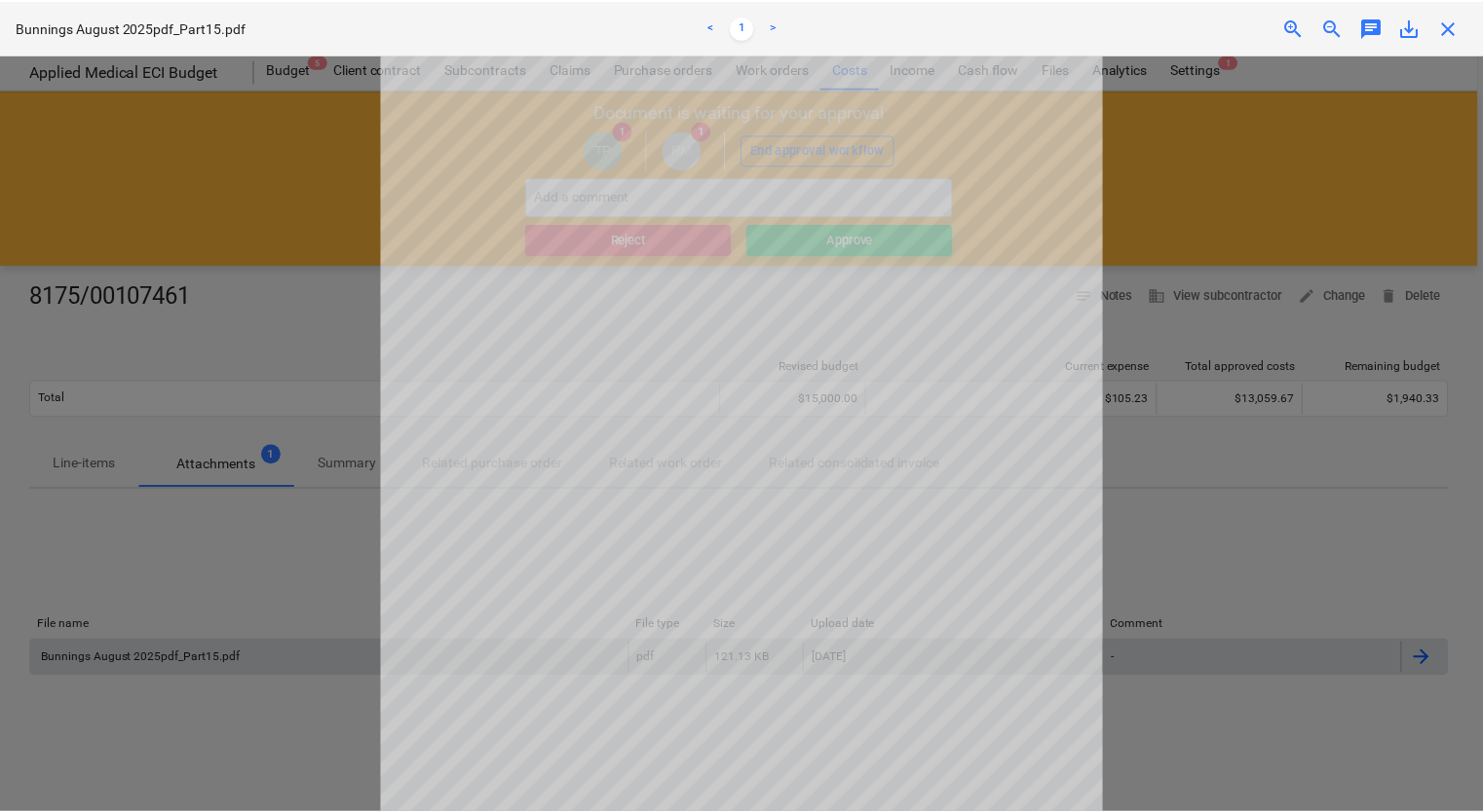
scroll to position [195, 0]
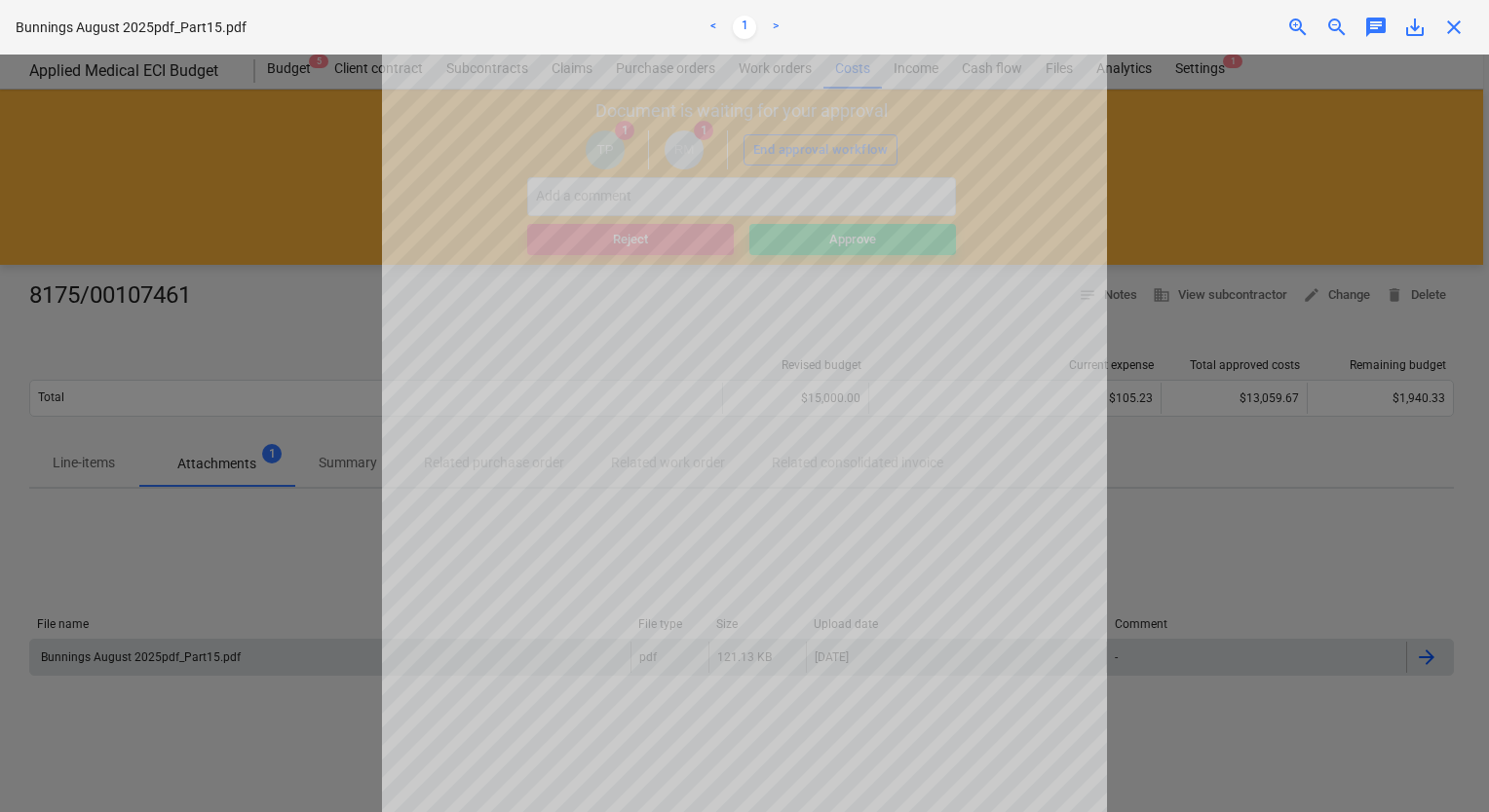
click at [287, 556] on div at bounding box center [744, 433] width 1489 height 758
click at [1216, 503] on div at bounding box center [744, 433] width 1489 height 758
click at [1450, 22] on span "close" at bounding box center [1454, 28] width 24 height 24
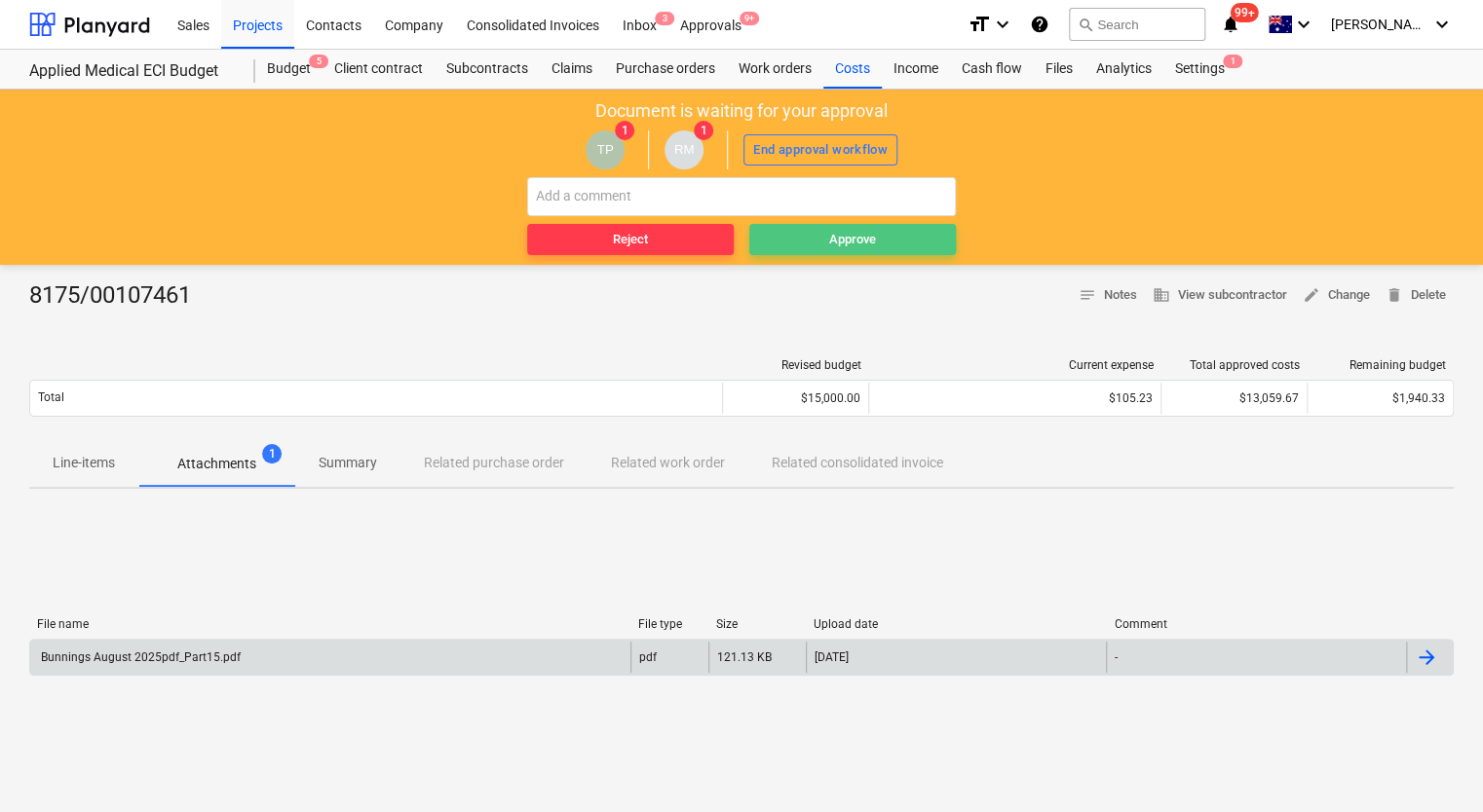
click at [873, 245] on div "Approve" at bounding box center [853, 240] width 47 height 23
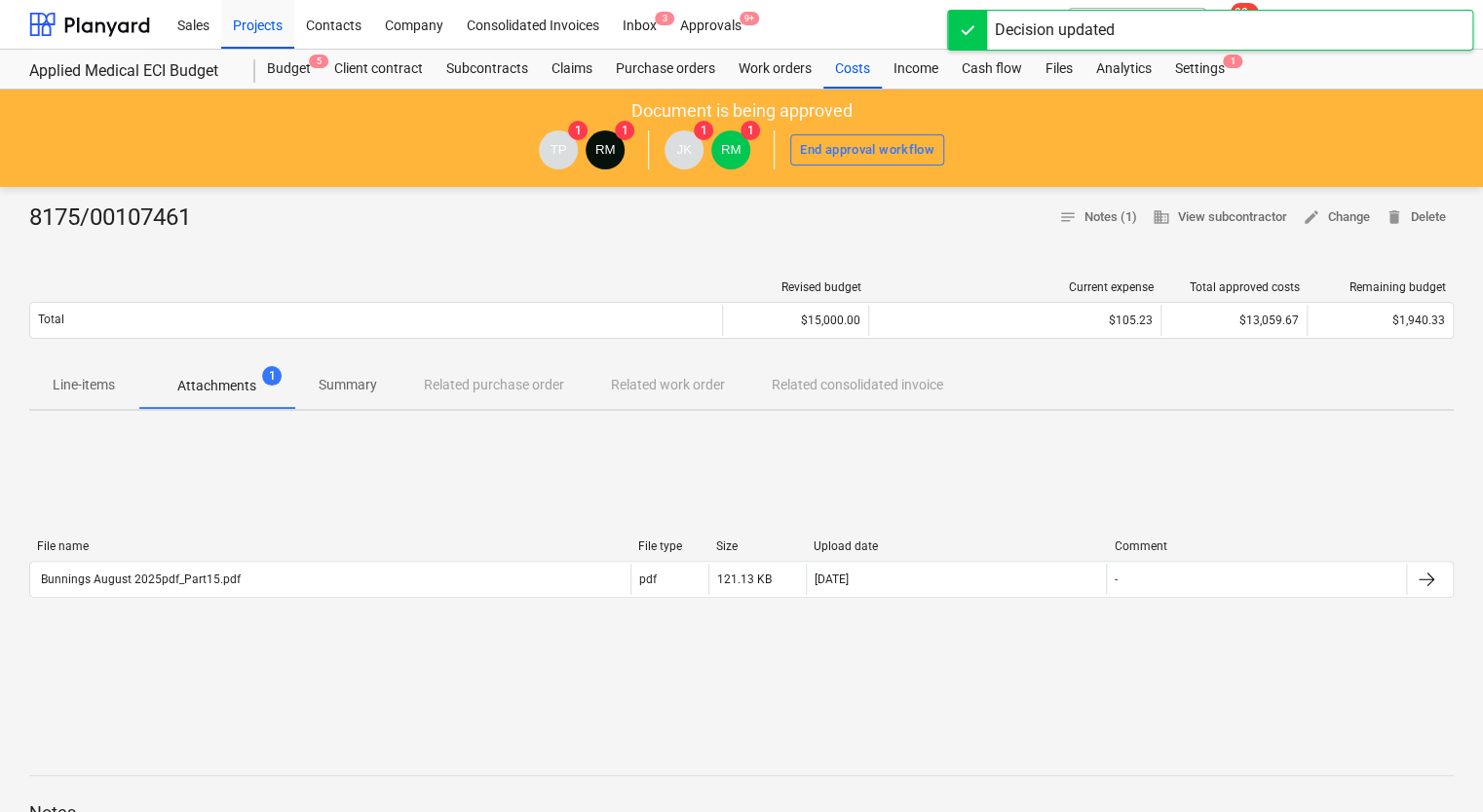
click at [215, 387] on p "Attachments" at bounding box center [216, 385] width 79 height 21
